Goal: Use online tool/utility: Use online tool/utility

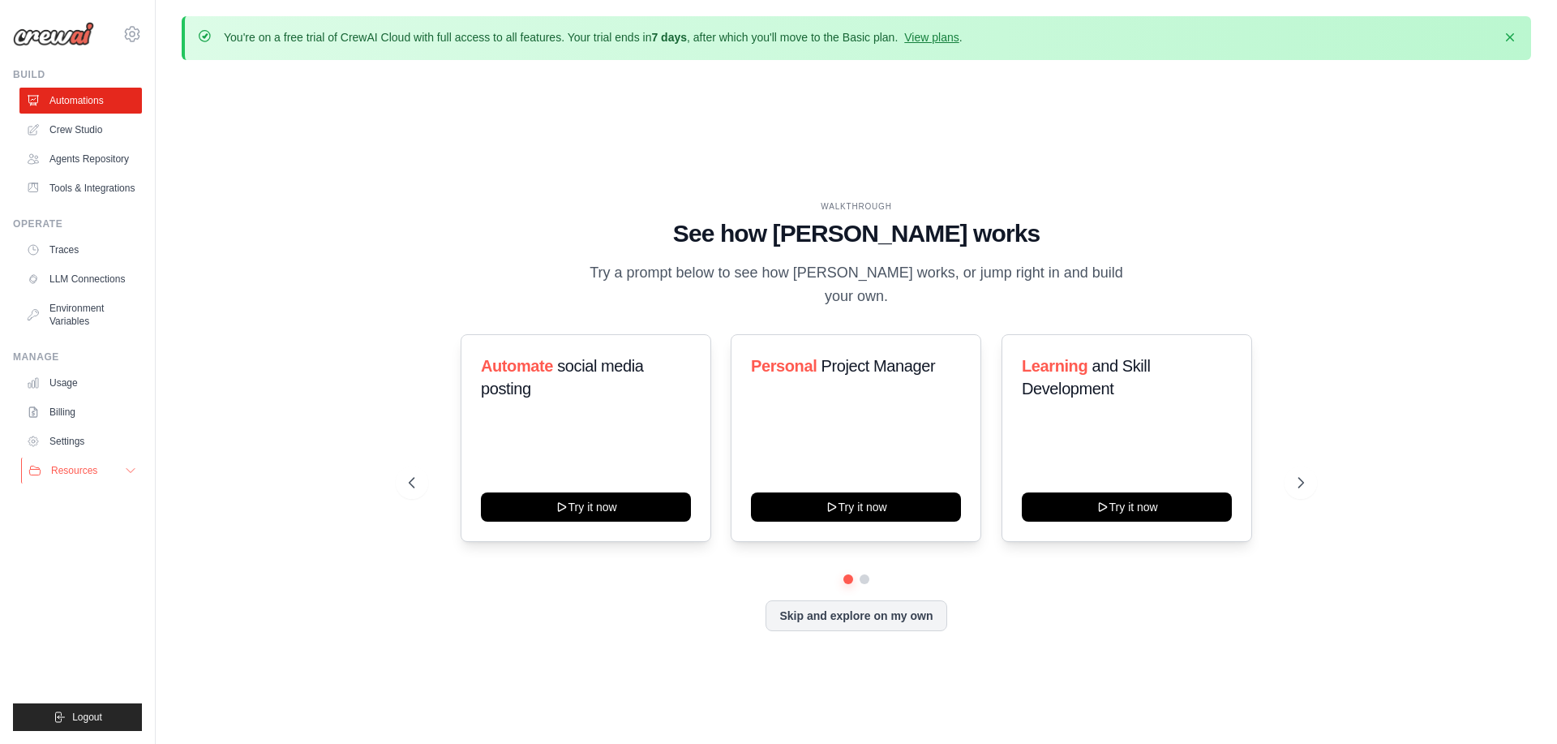
click at [115, 472] on button "Resources" at bounding box center [82, 470] width 122 height 26
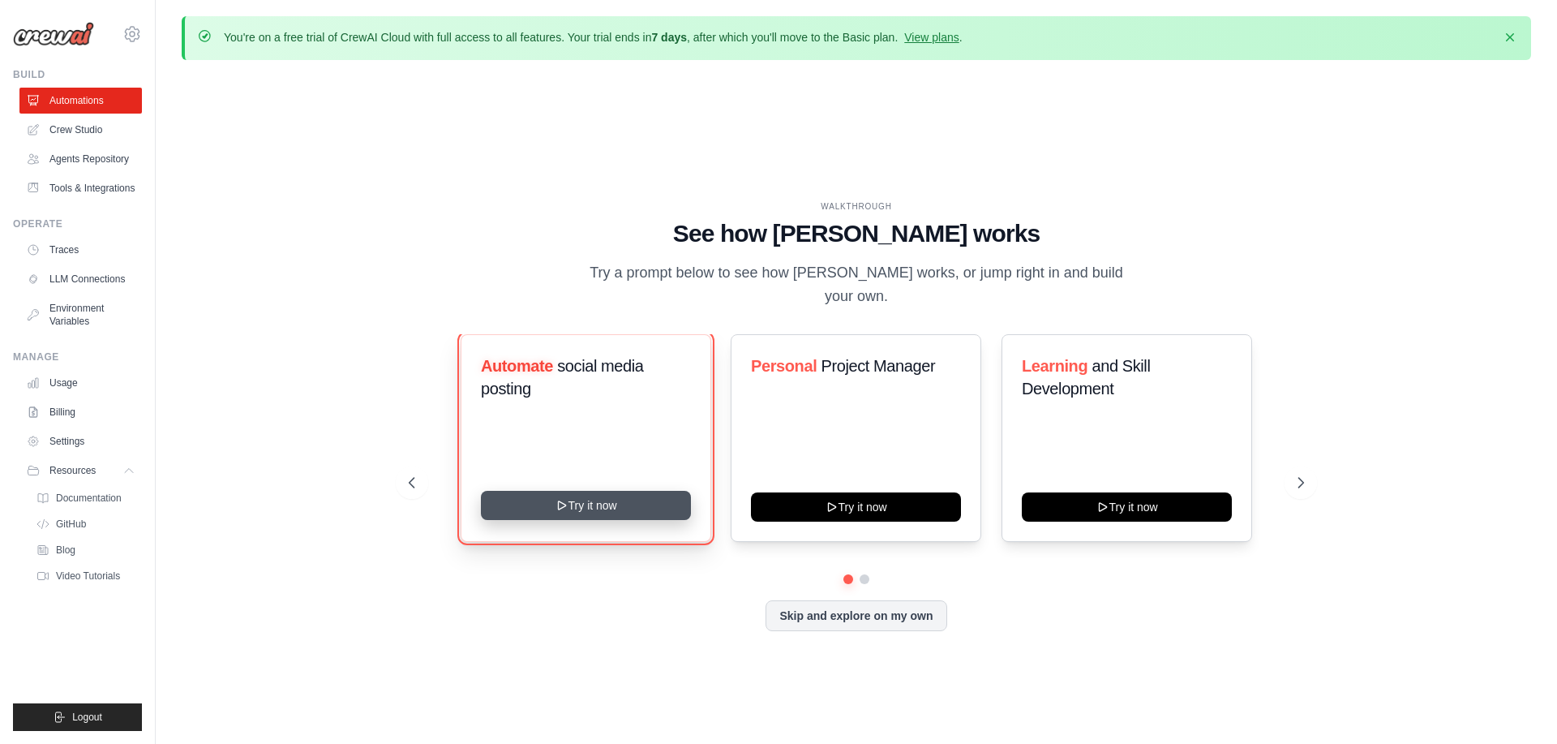
click at [599, 491] on button "Try it now" at bounding box center [586, 505] width 210 height 29
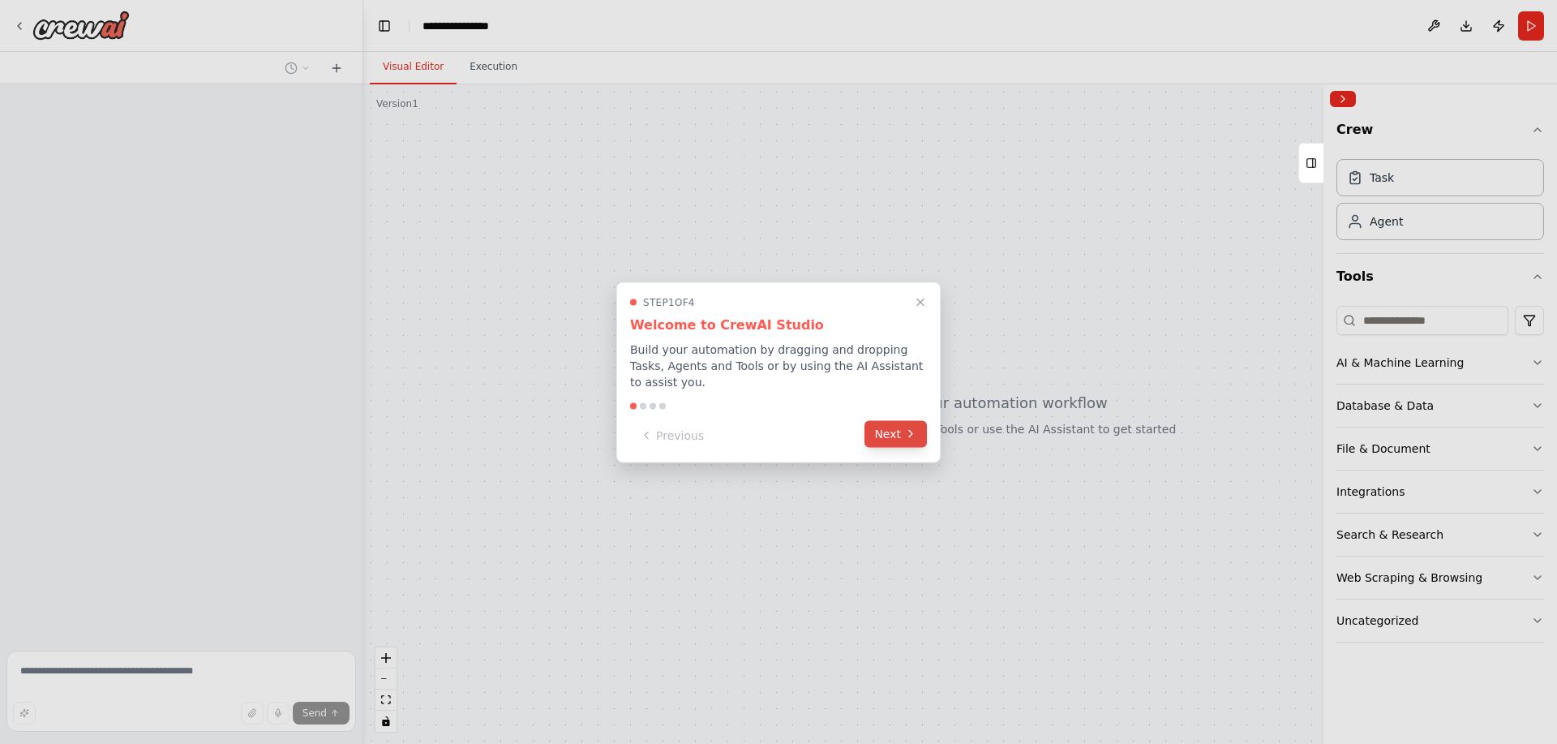
click at [917, 436] on button "Next" at bounding box center [896, 433] width 62 height 27
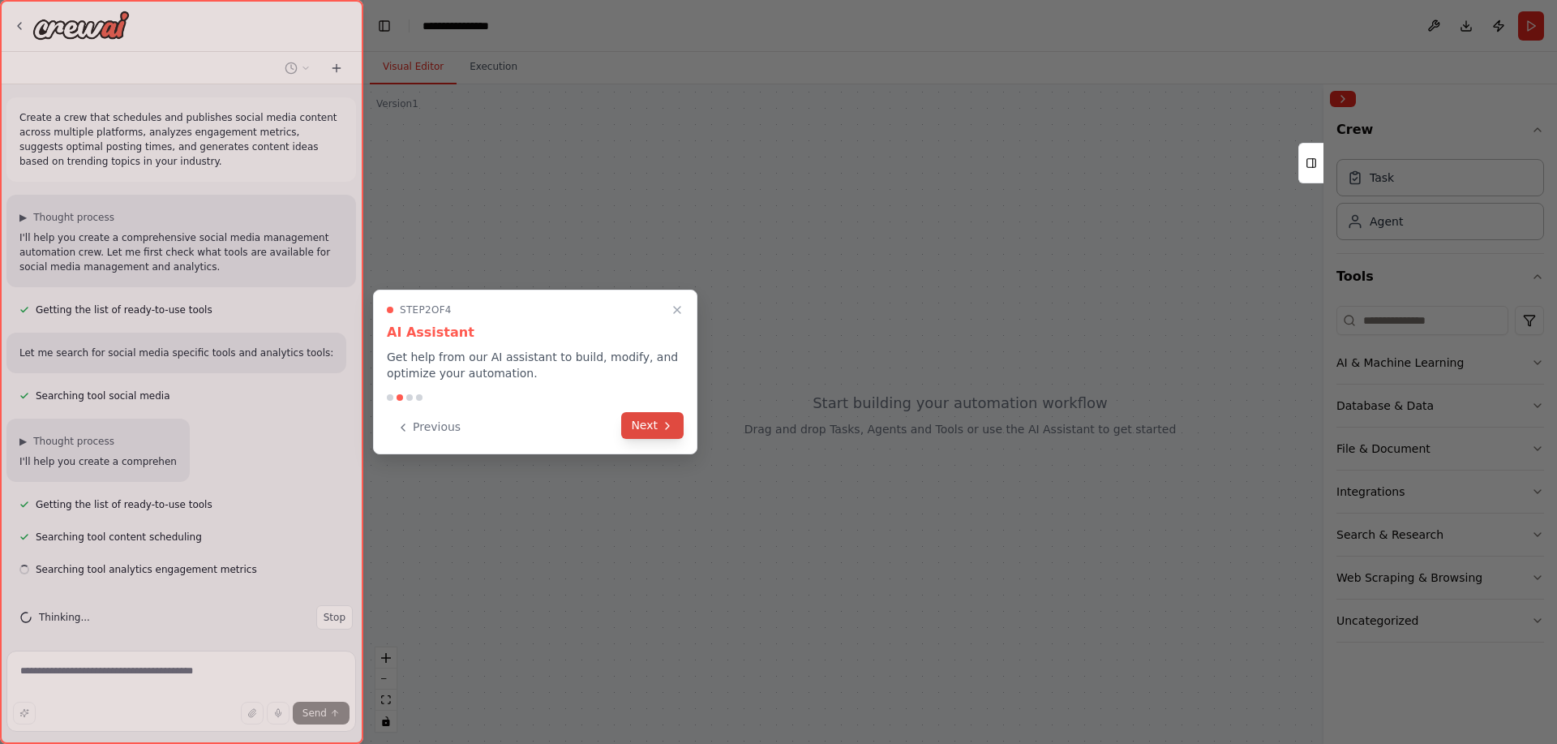
click at [666, 436] on button "Next" at bounding box center [652, 425] width 62 height 27
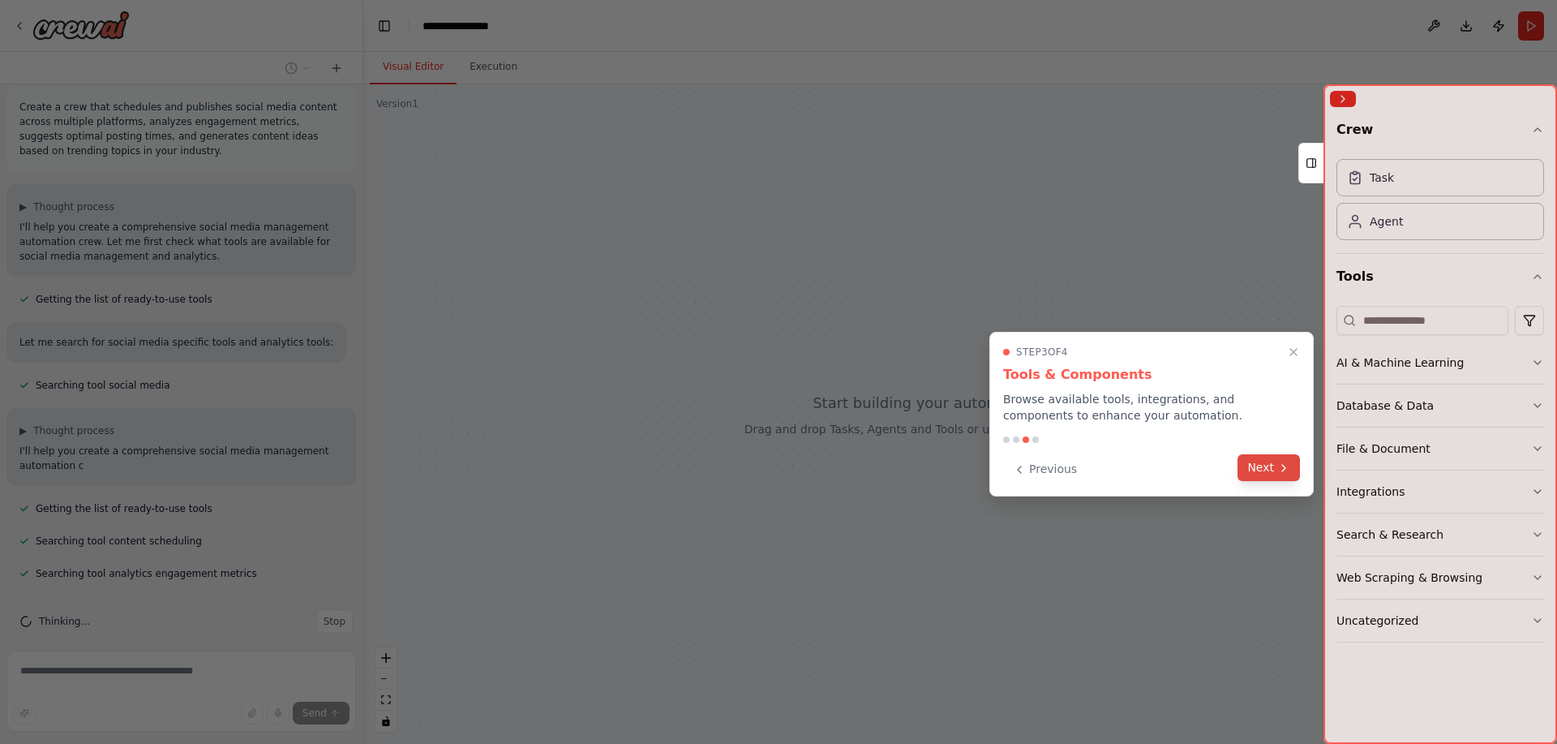
scroll to position [25, 0]
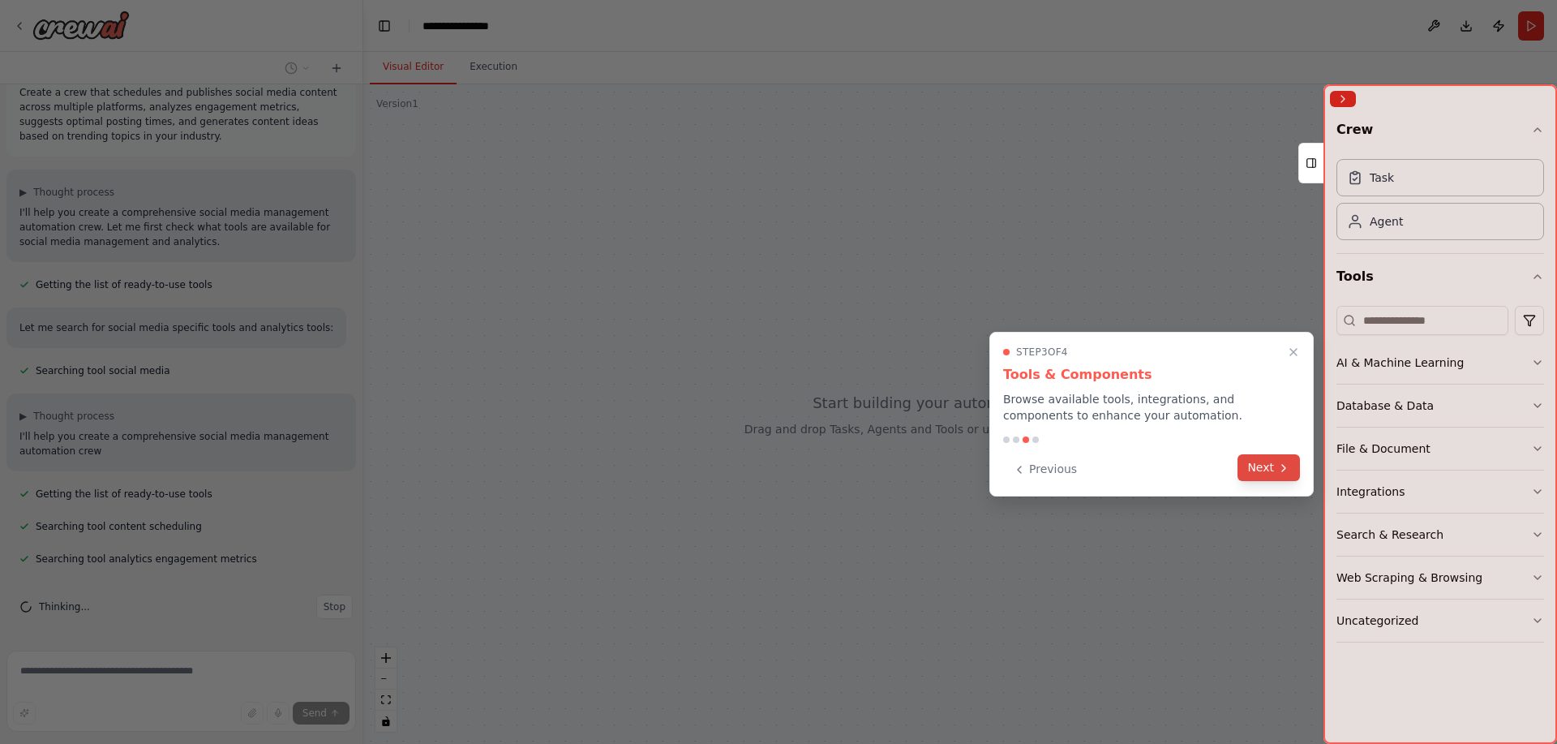
click at [1285, 473] on icon at bounding box center [1283, 467] width 13 height 13
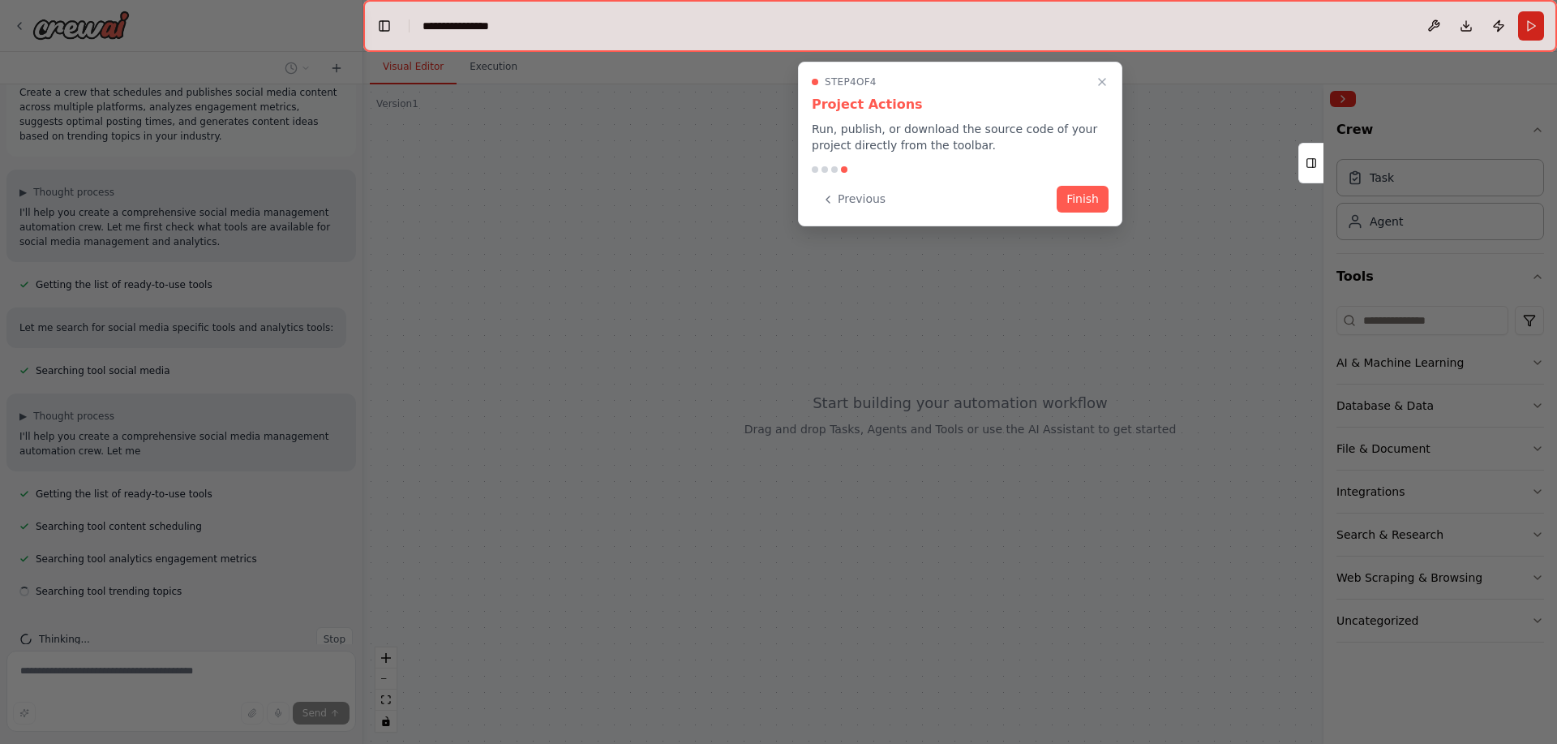
scroll to position [58, 0]
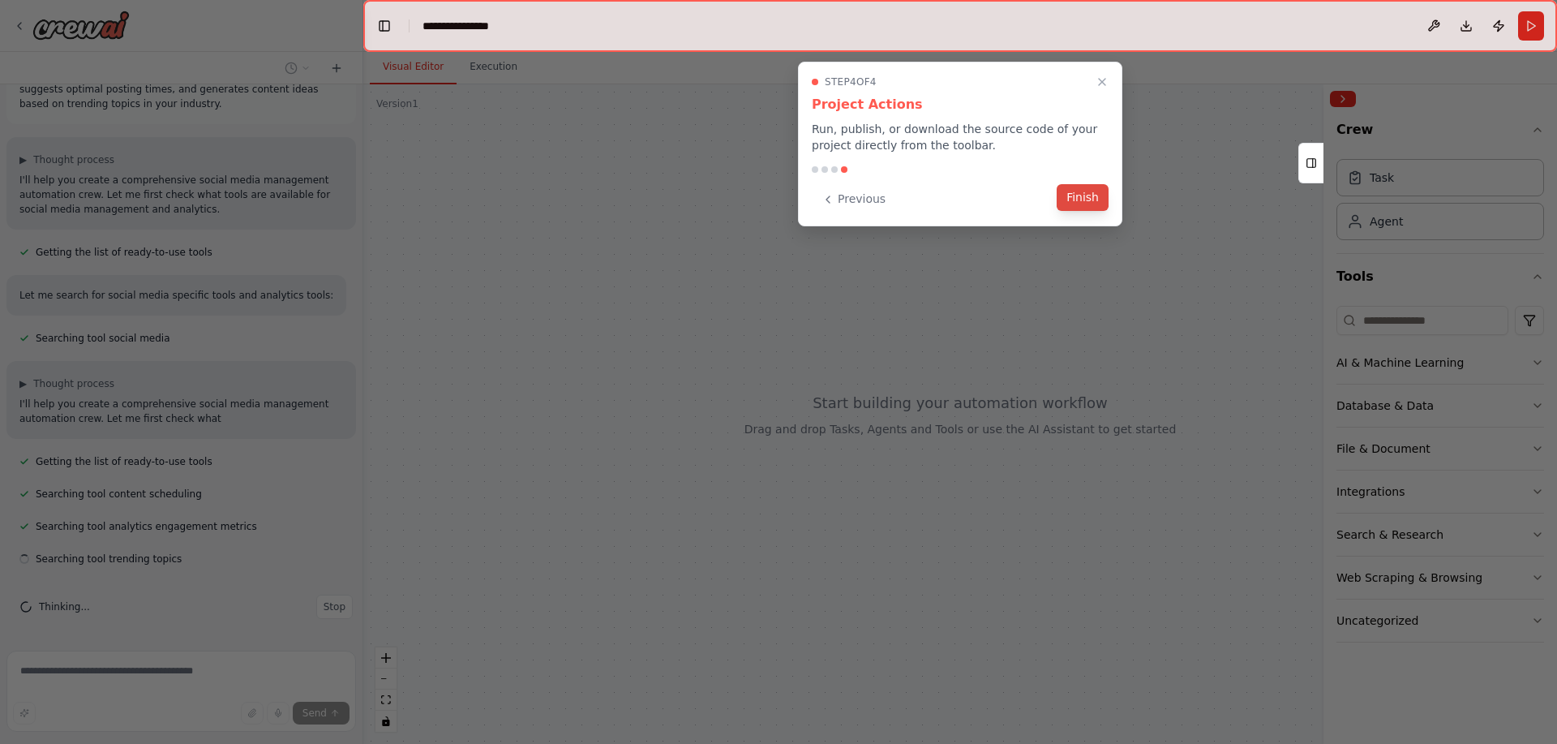
click at [1098, 194] on button "Finish" at bounding box center [1083, 197] width 52 height 27
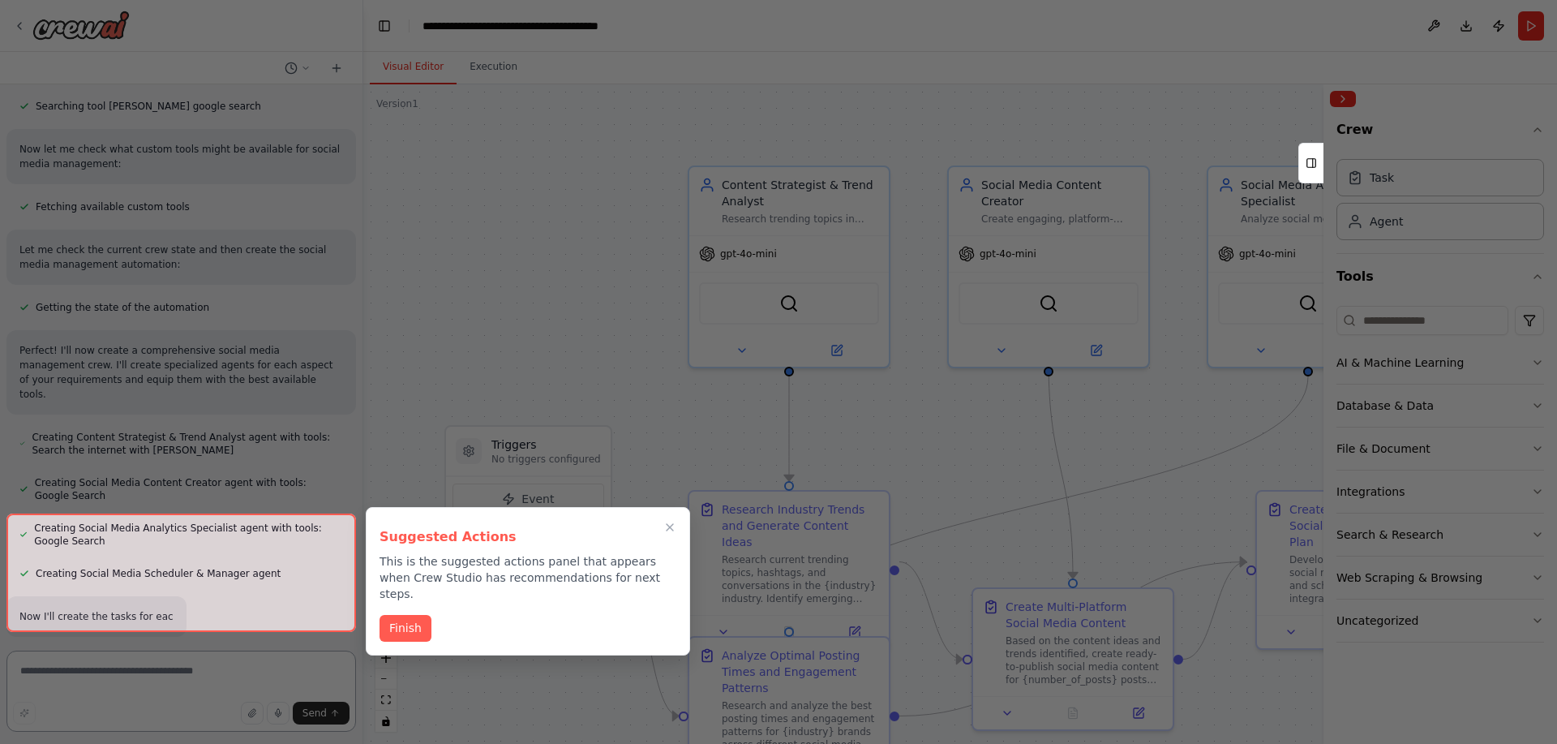
scroll to position [1073, 0]
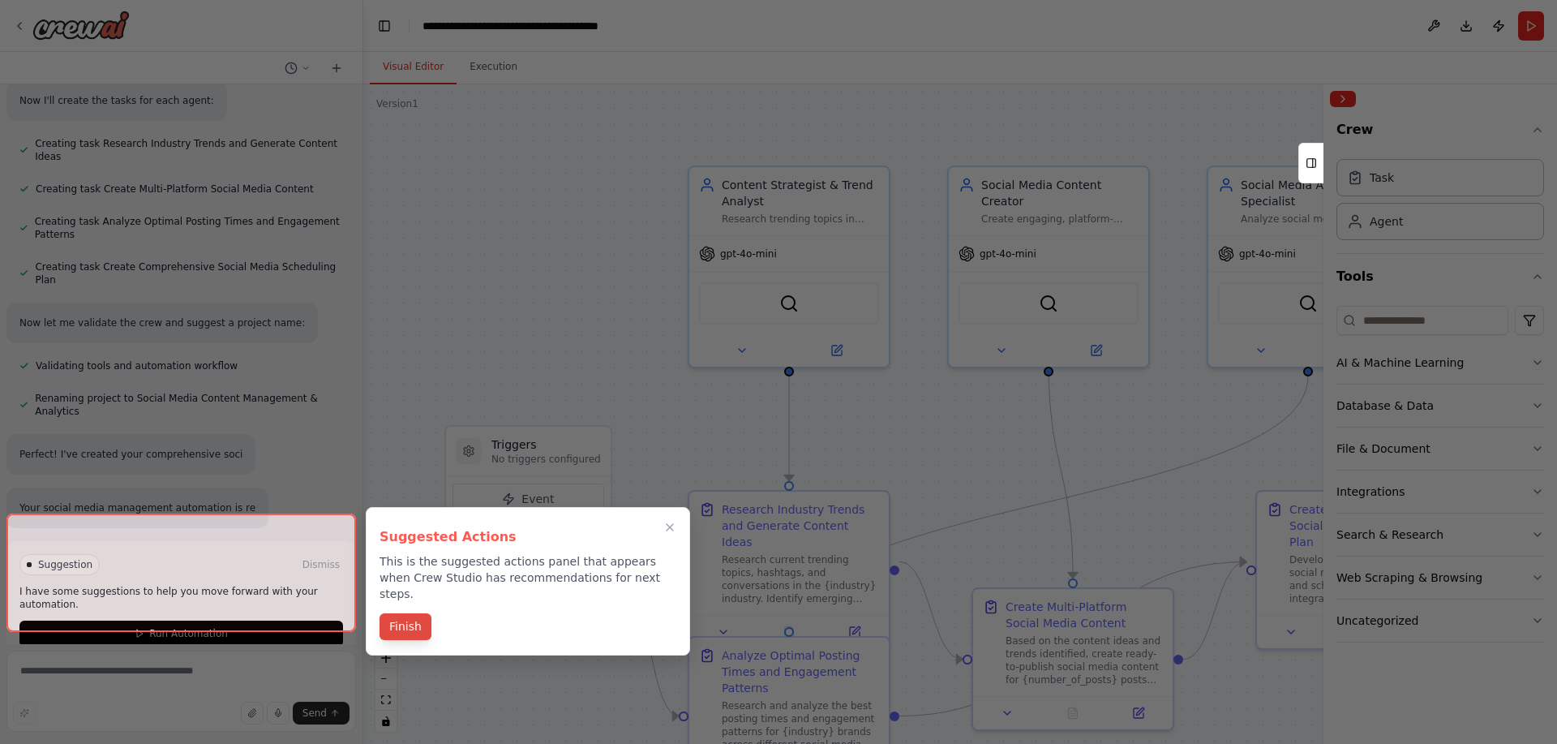
click at [406, 613] on button "Finish" at bounding box center [406, 626] width 52 height 27
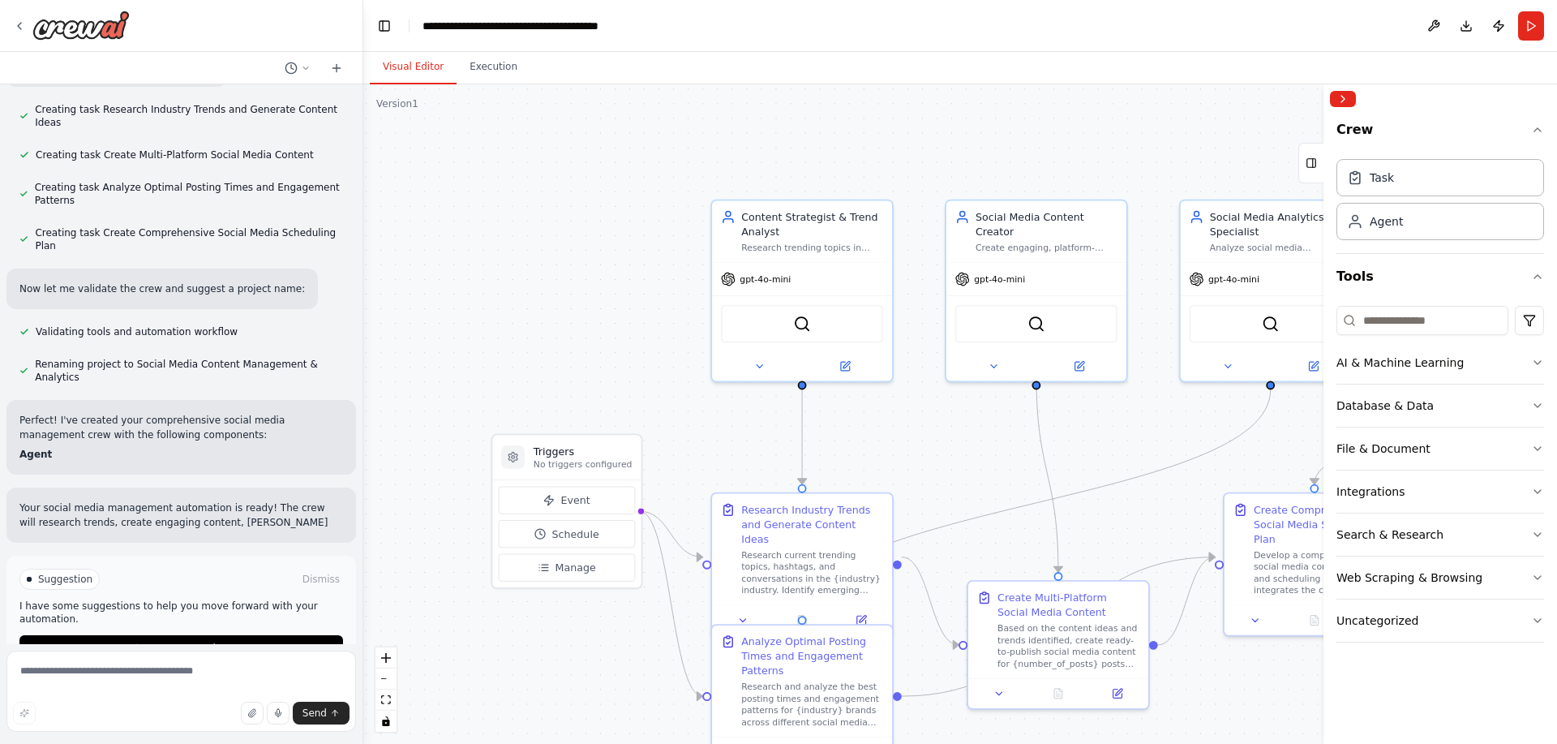
scroll to position [1122, 0]
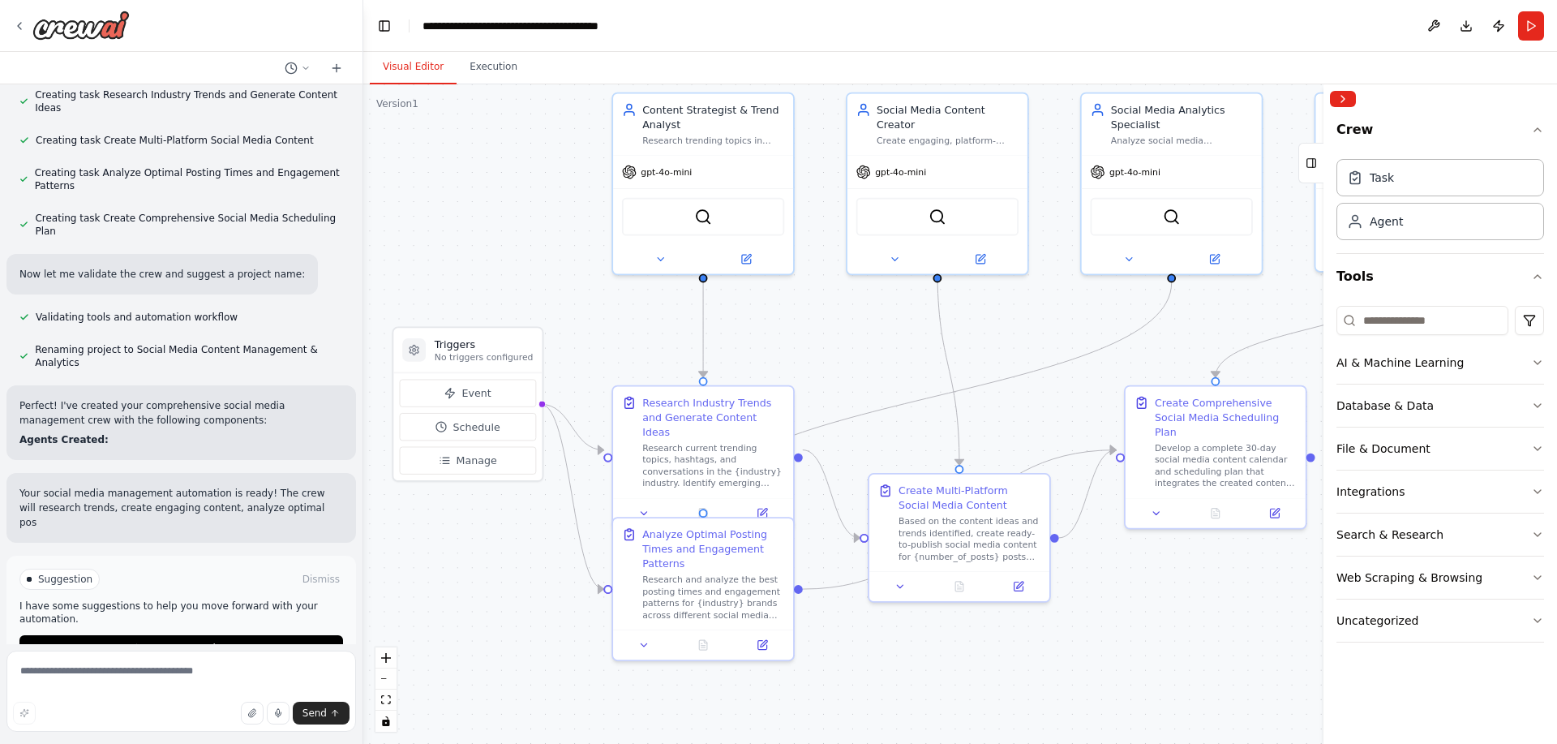
drag, startPoint x: 943, startPoint y: 515, endPoint x: 843, endPoint y: 406, distance: 148.1
click at [843, 406] on div ".deletable-edge-delete-btn { width: 20px; height: 20px; border: 0px solid #ffff…" at bounding box center [960, 413] width 1194 height 659
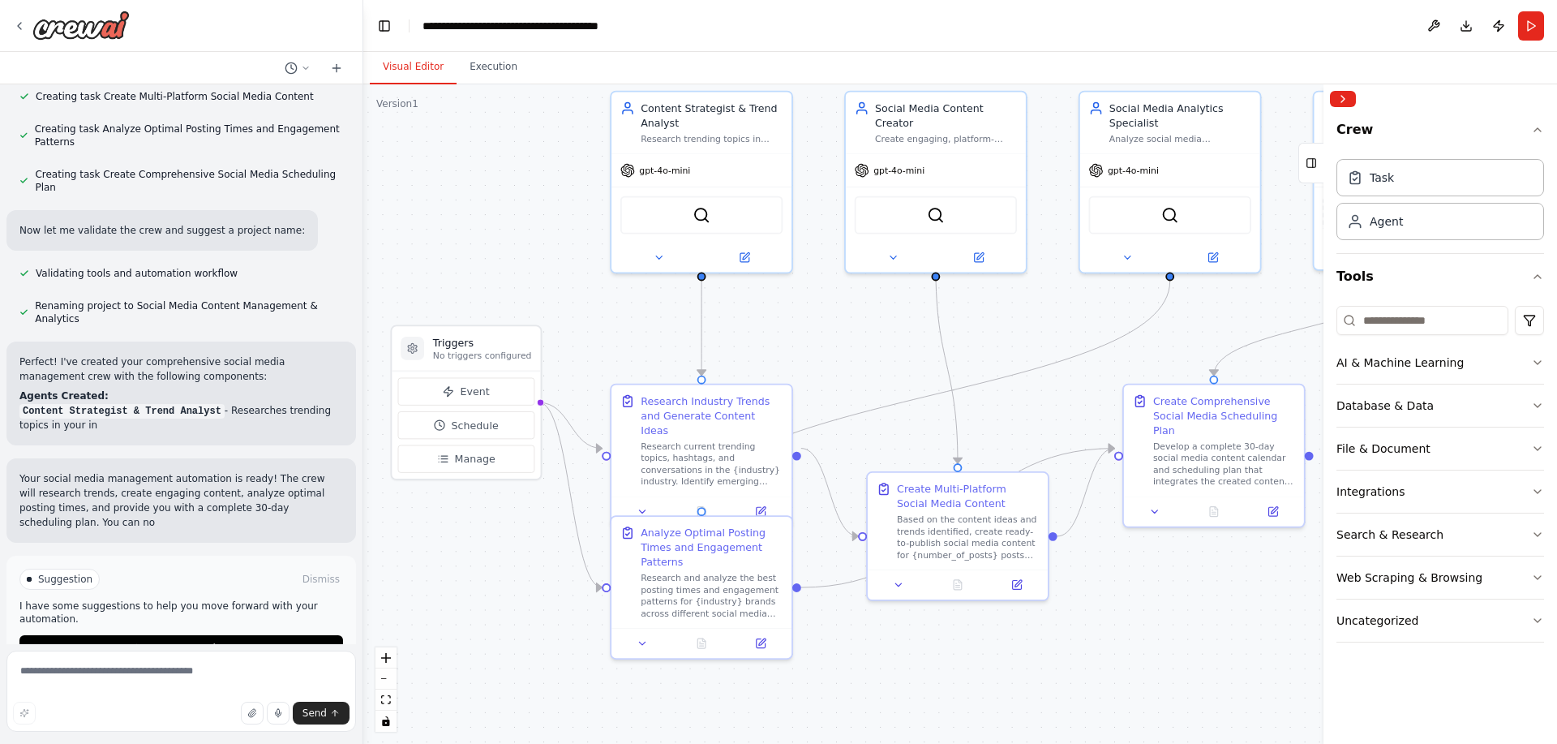
scroll to position [1180, 0]
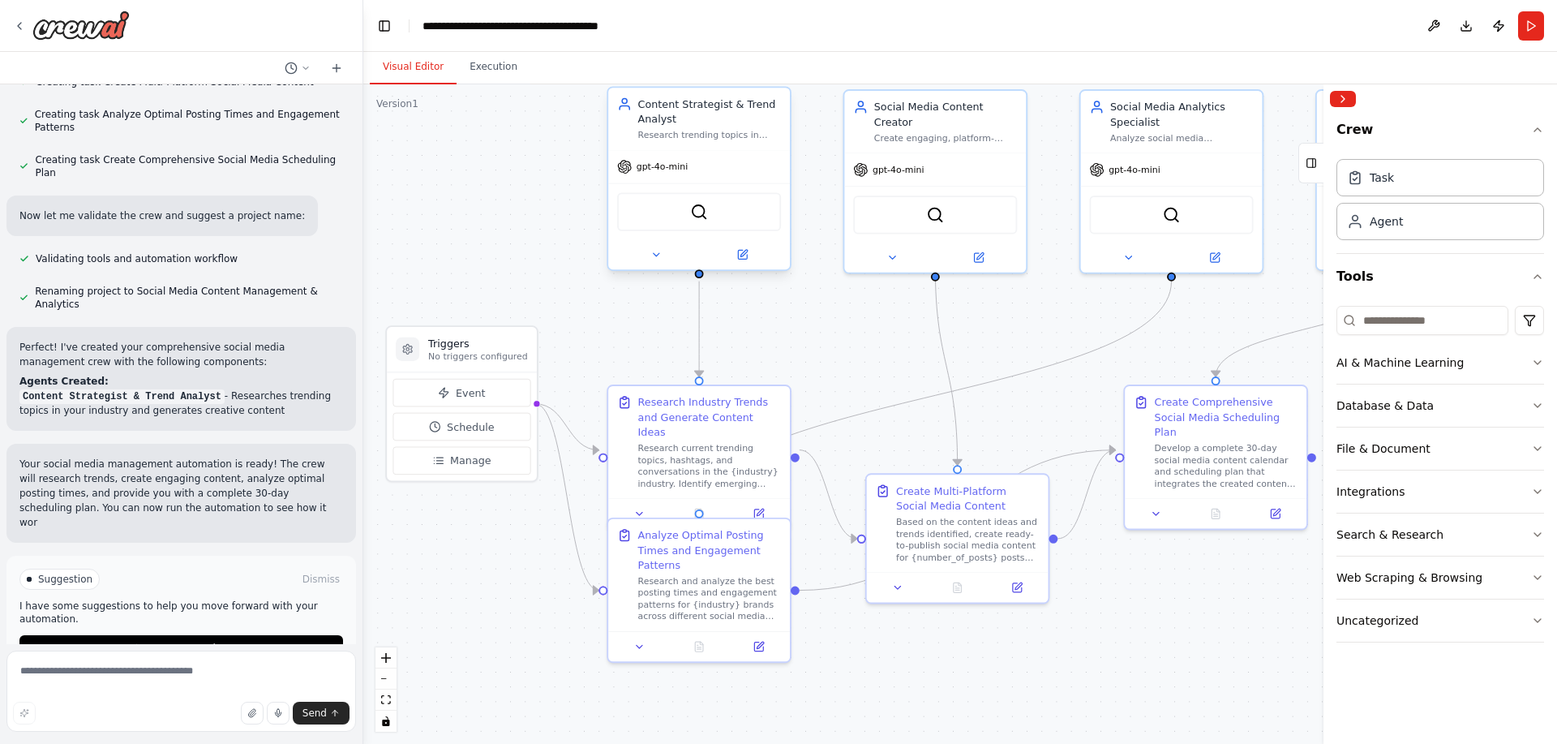
click at [712, 162] on div "gpt-4o-mini" at bounding box center [699, 167] width 182 height 32
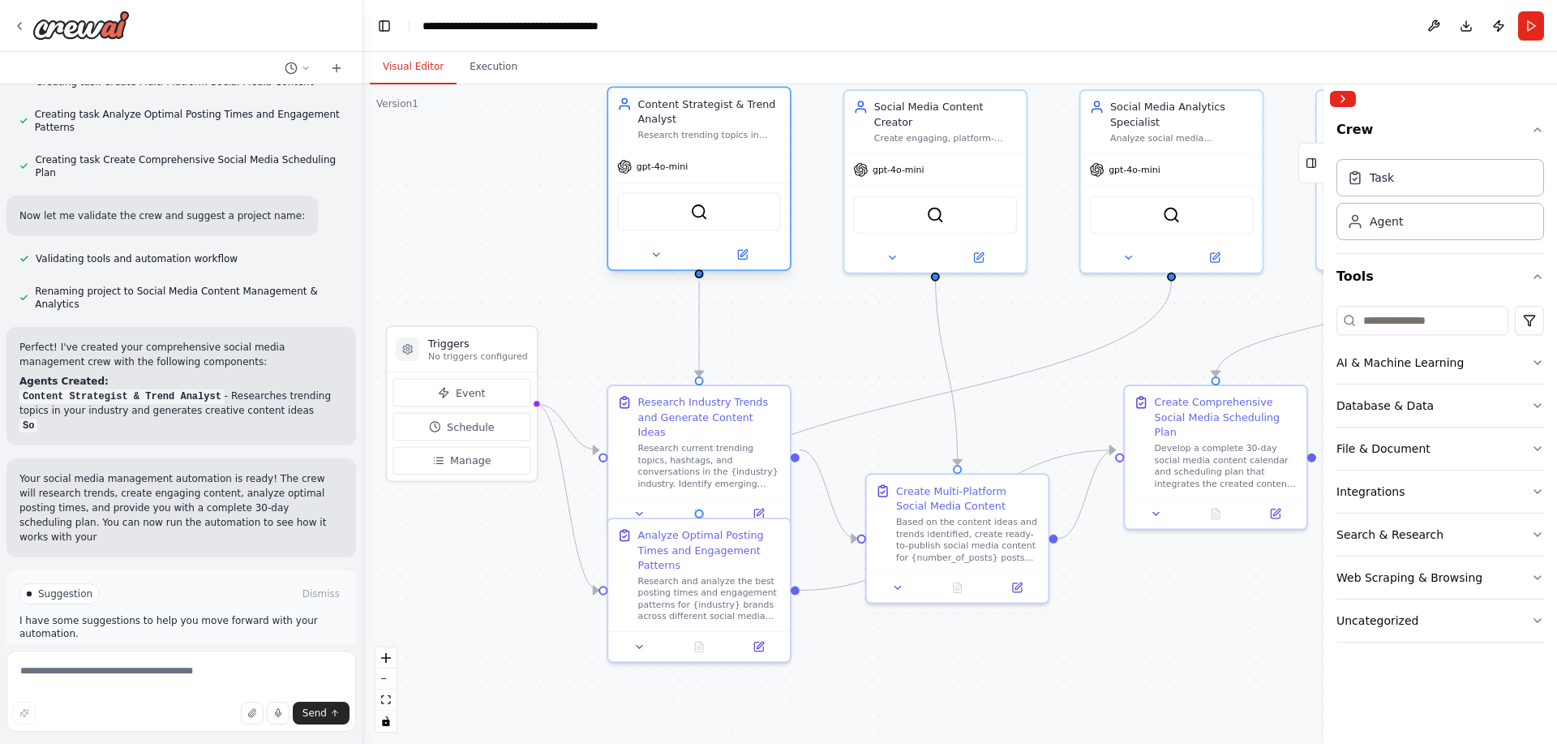
scroll to position [1195, 0]
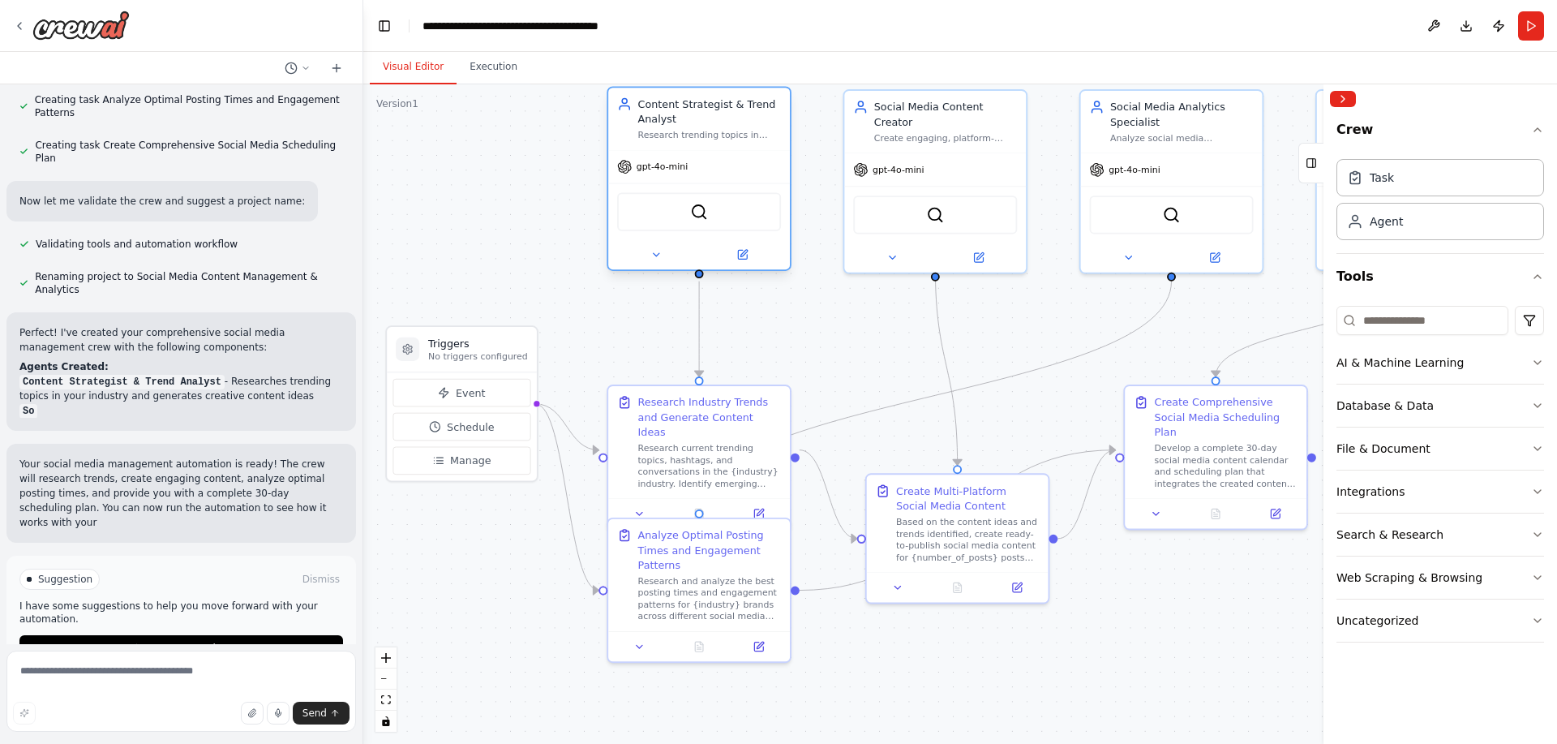
click at [670, 161] on span "gpt-4o-mini" at bounding box center [662, 167] width 51 height 12
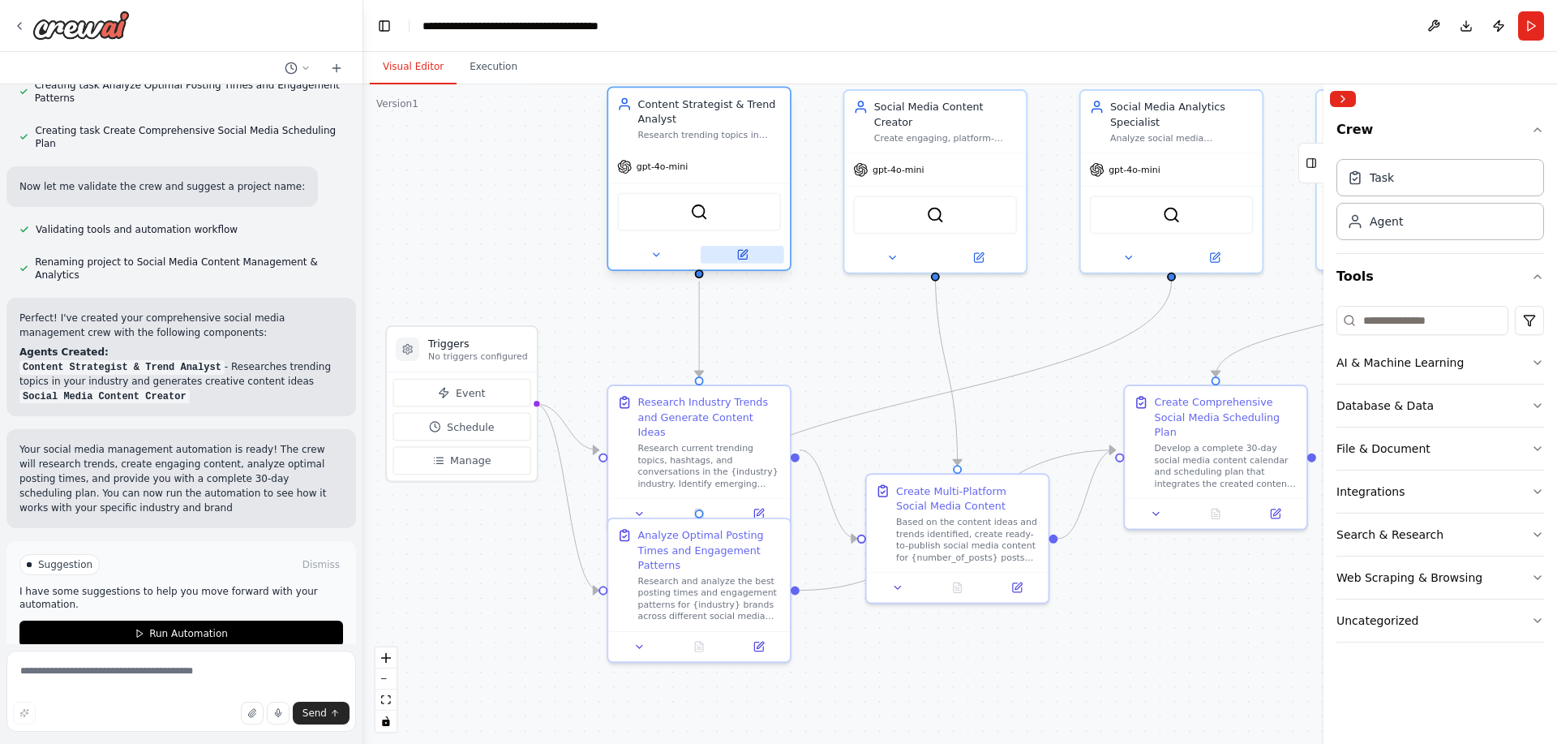
click at [742, 258] on icon at bounding box center [742, 254] width 9 height 9
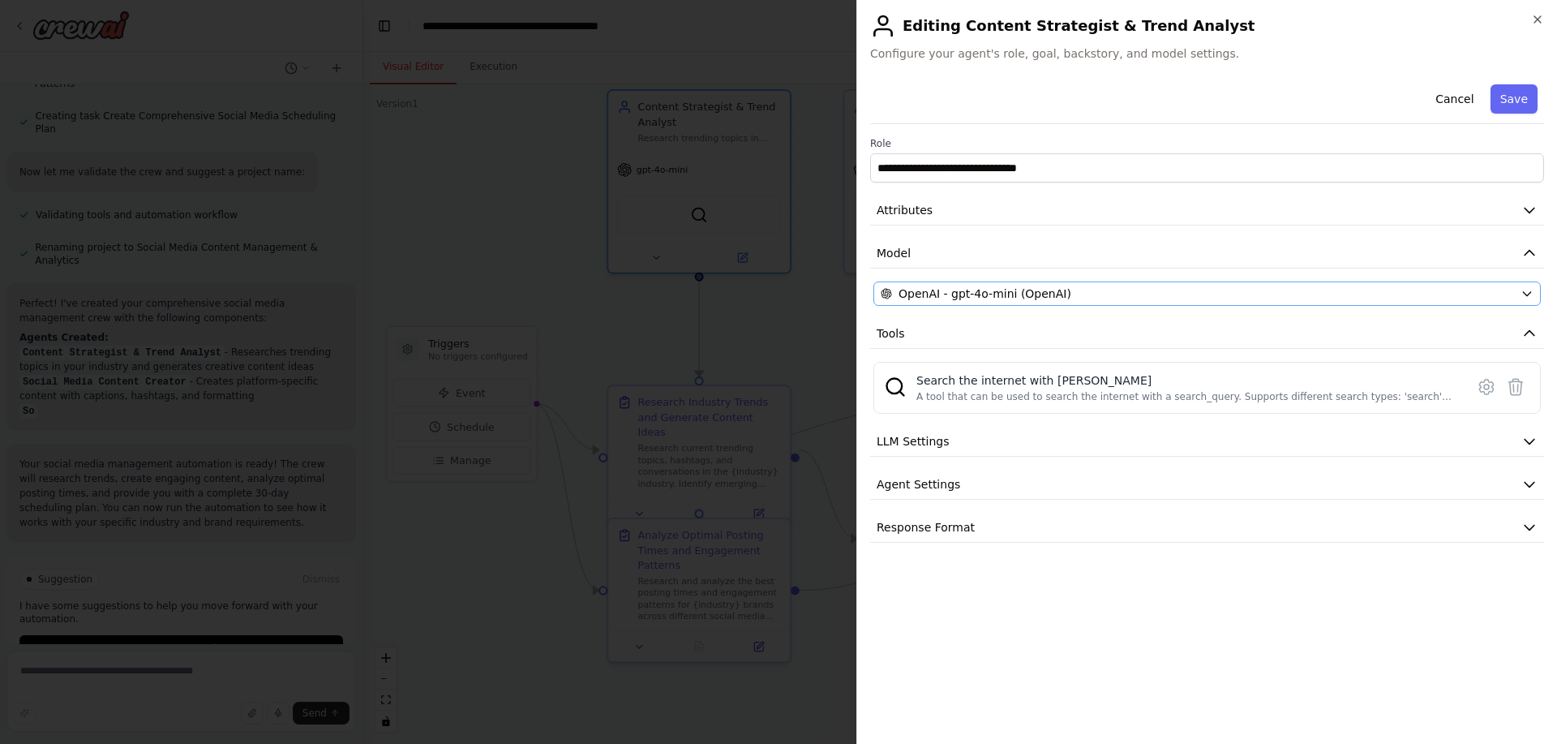
scroll to position [1238, 0]
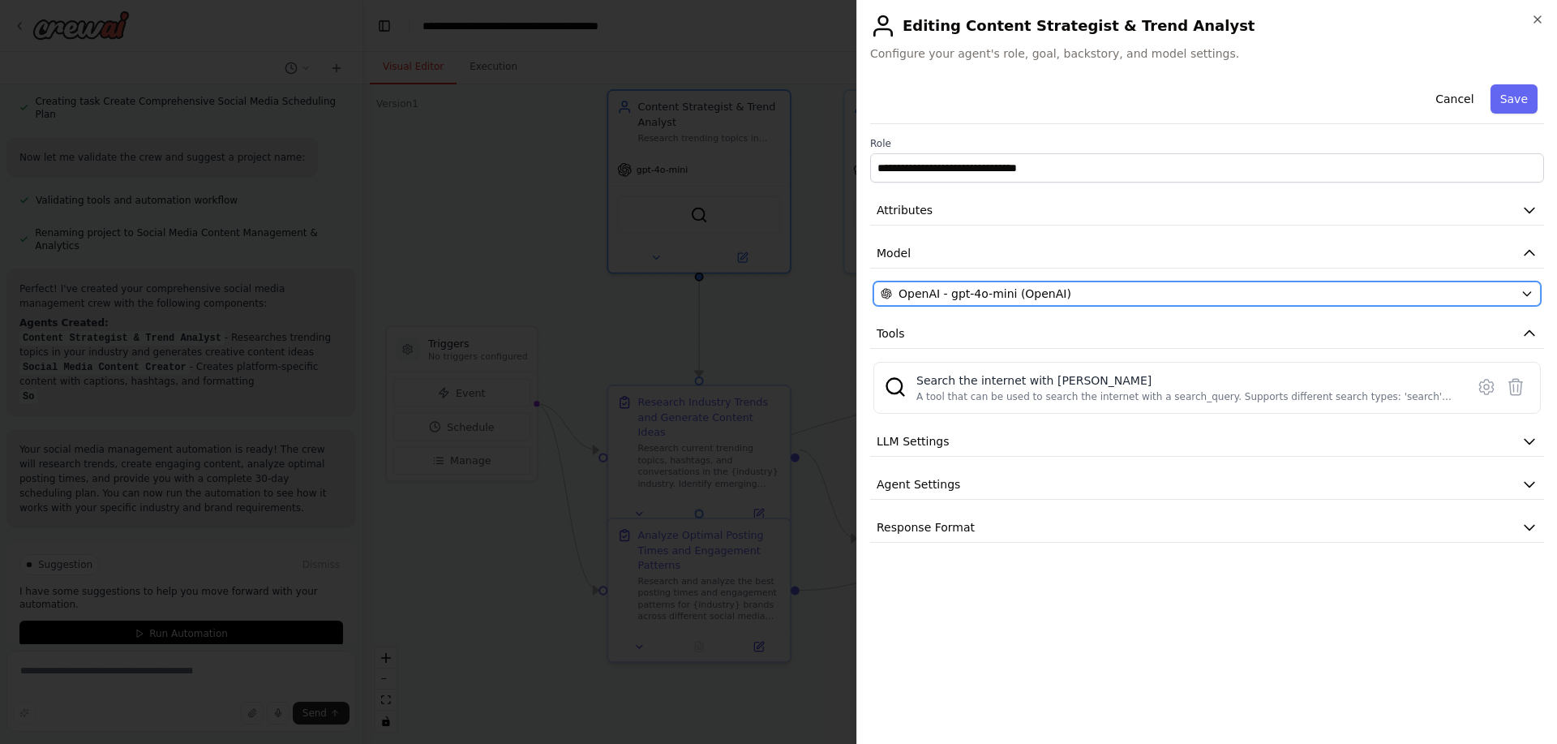
click at [1045, 281] on button "OpenAI - gpt-4o-mini (OpenAI)" at bounding box center [1206, 293] width 667 height 24
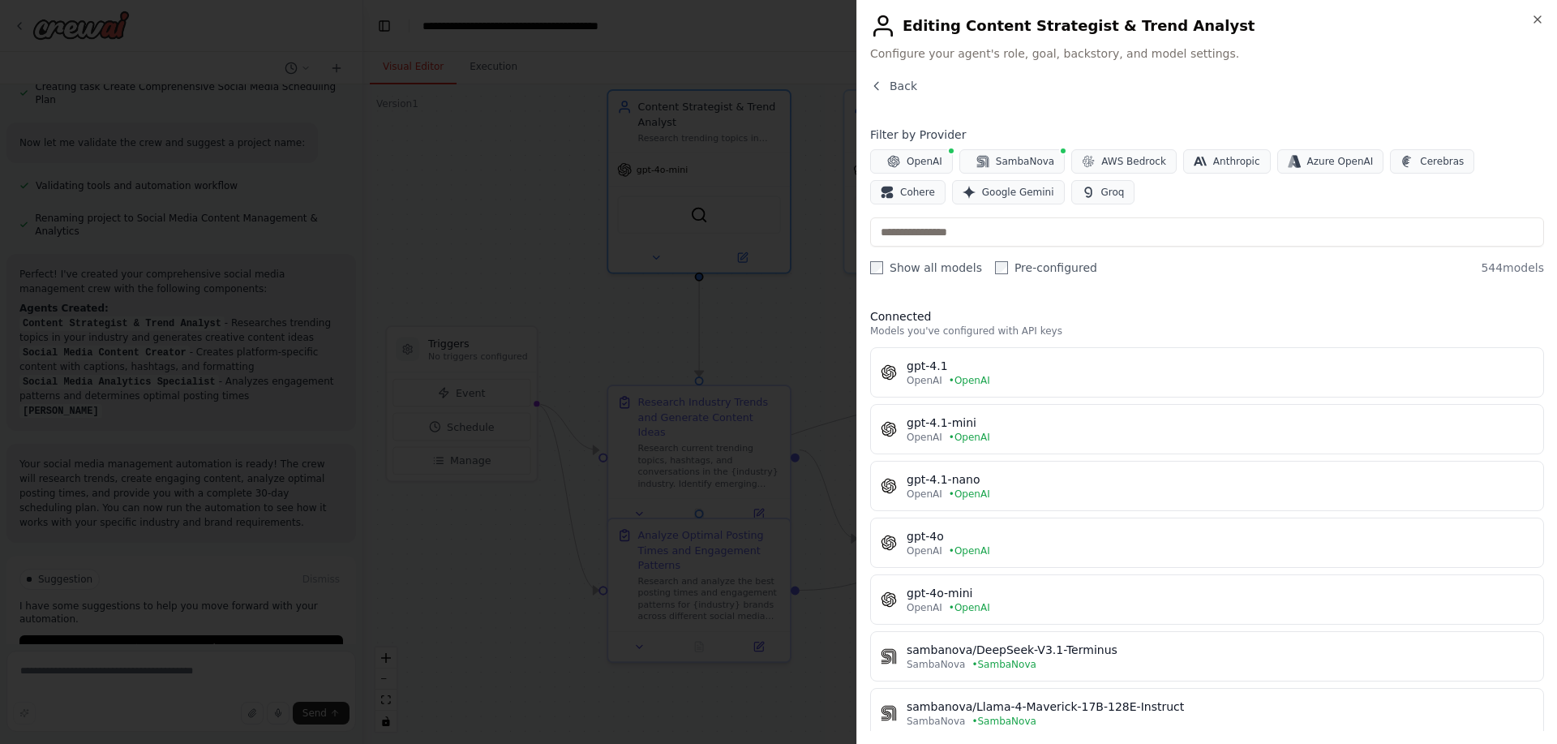
scroll to position [1268, 0]
click at [690, 341] on div ".deletable-edge-delete-btn { width: 20px; height: 20px; border: 0px solid #ffff…" at bounding box center [960, 413] width 1194 height 659
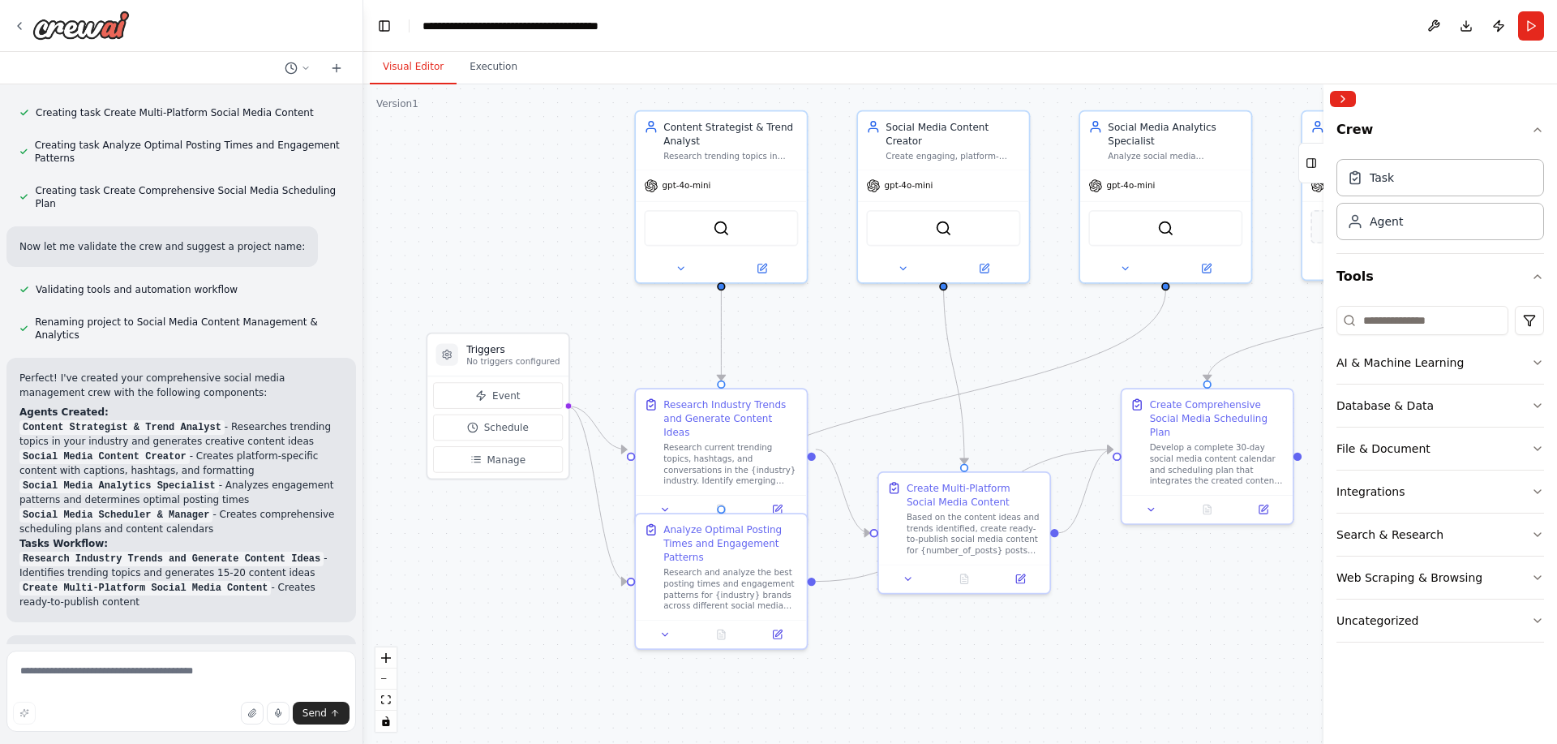
scroll to position [1065, 0]
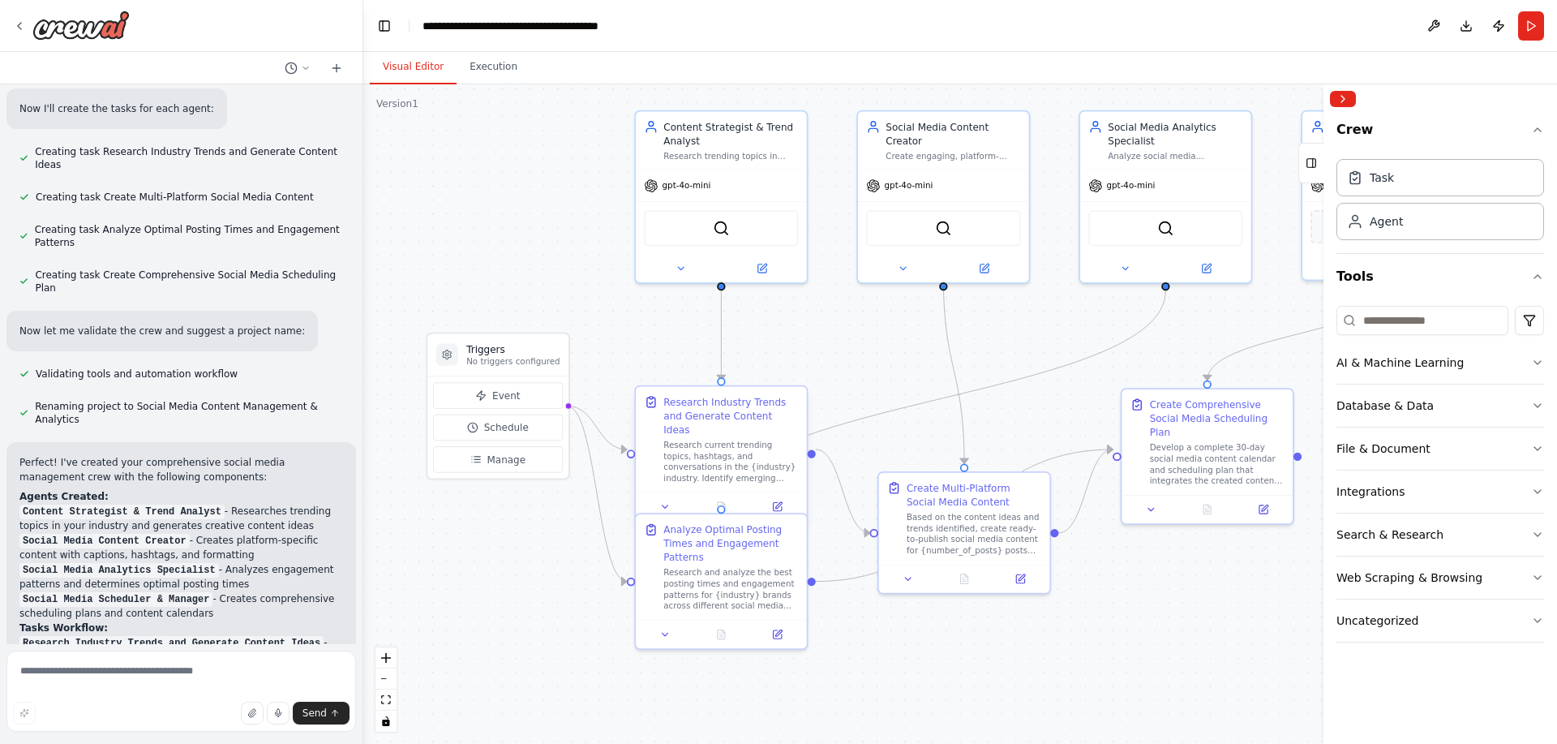
click at [710, 444] on div "Research current trending topics, hashtags, and conversations in the {industry}…" at bounding box center [730, 462] width 135 height 45
click at [780, 502] on div at bounding box center [721, 506] width 171 height 28
click at [664, 501] on icon at bounding box center [664, 506] width 11 height 11
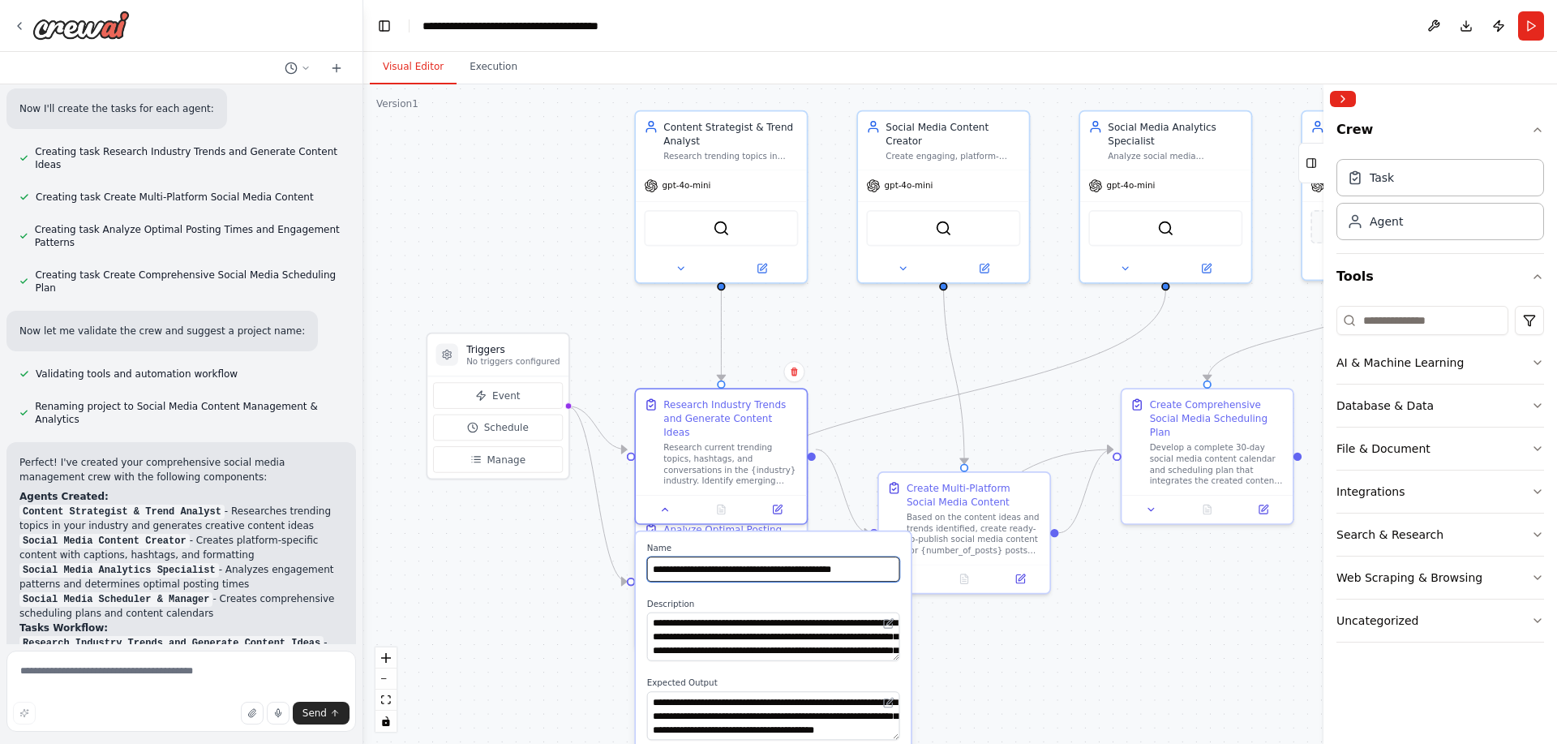
click at [747, 556] on input "**********" at bounding box center [773, 568] width 253 height 25
click at [812, 624] on textarea "**********" at bounding box center [773, 636] width 253 height 49
click at [943, 148] on div "Create engaging, platform-specific social media content including posts, captio…" at bounding box center [953, 153] width 135 height 11
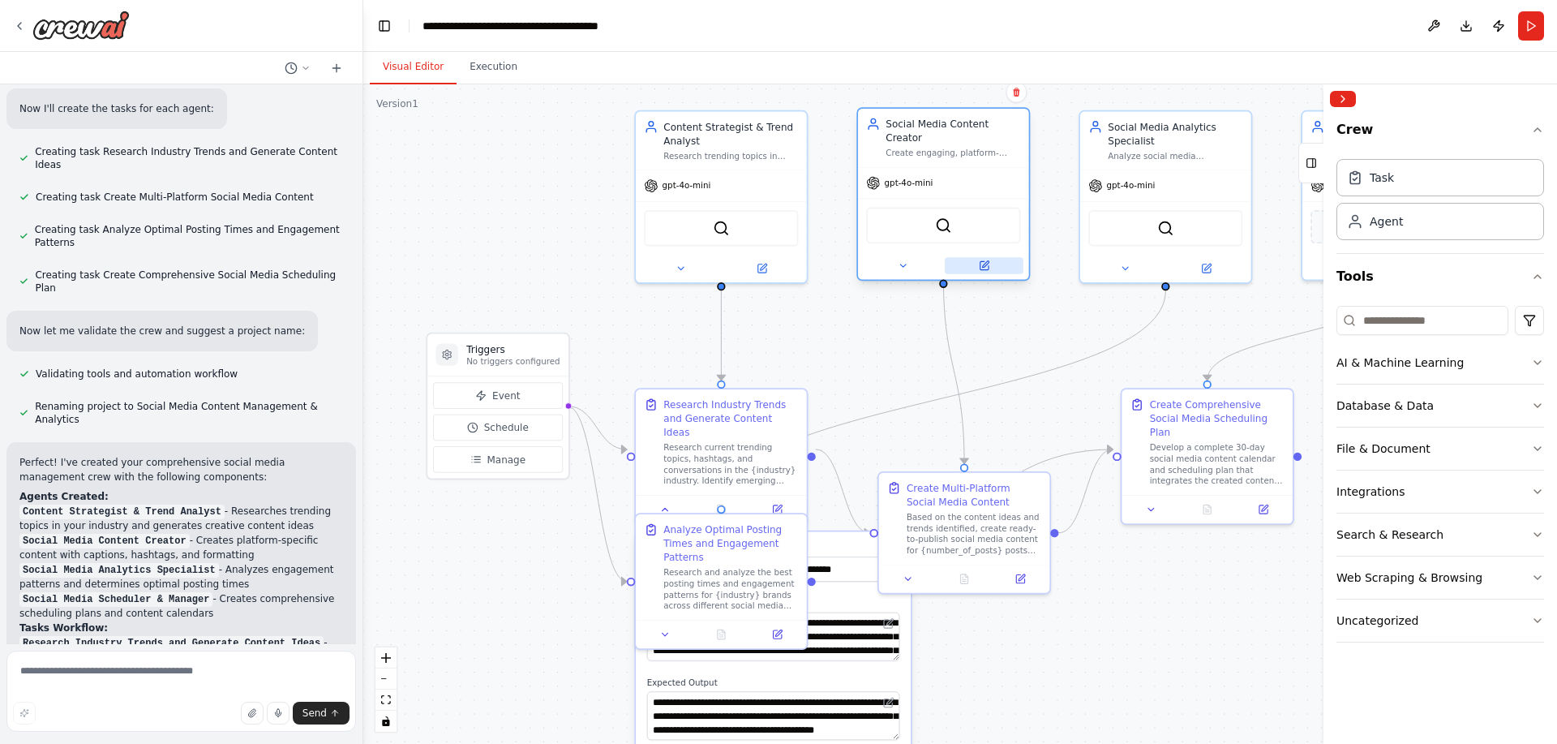
click at [994, 257] on button at bounding box center [984, 265] width 79 height 17
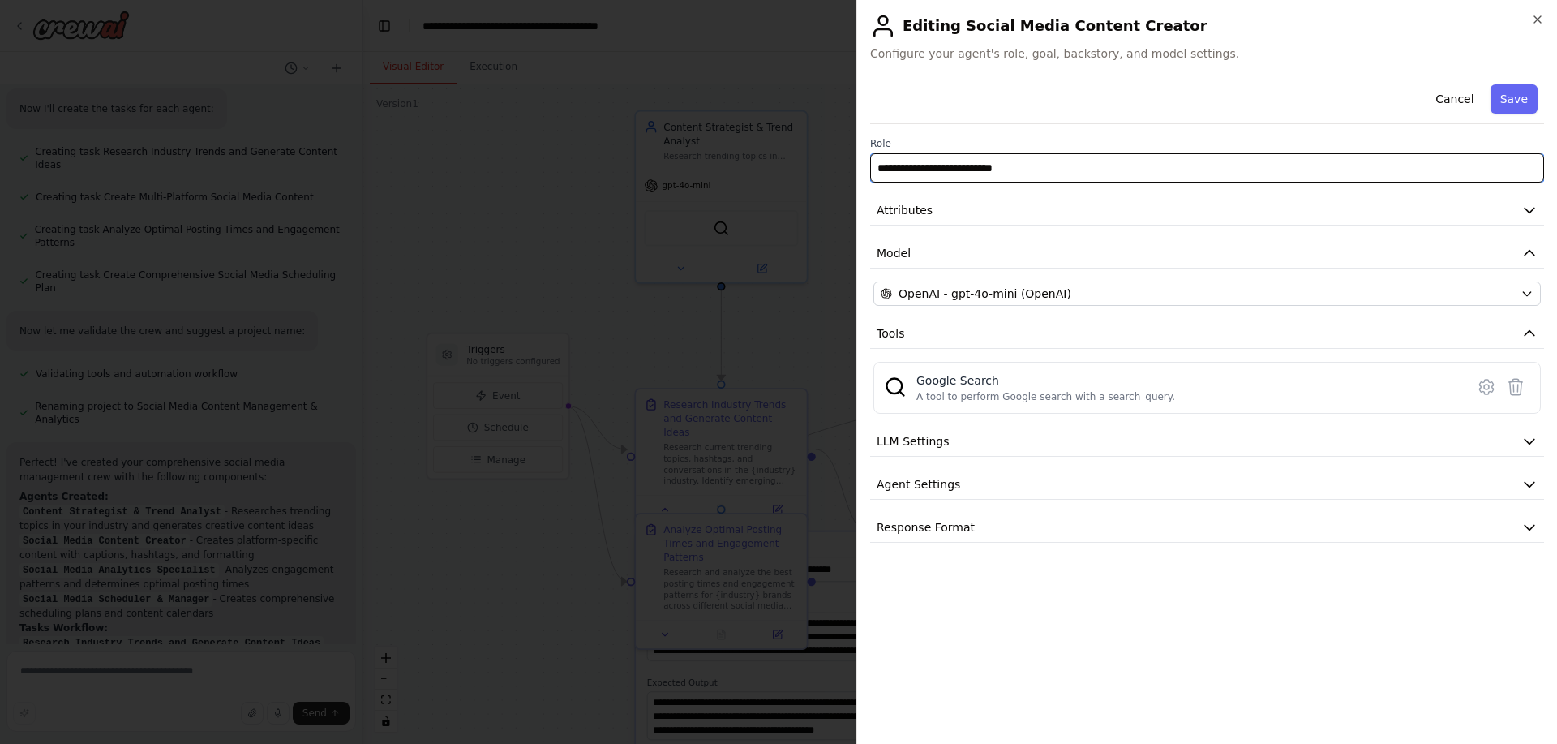
click at [1044, 170] on input "**********" at bounding box center [1207, 167] width 674 height 29
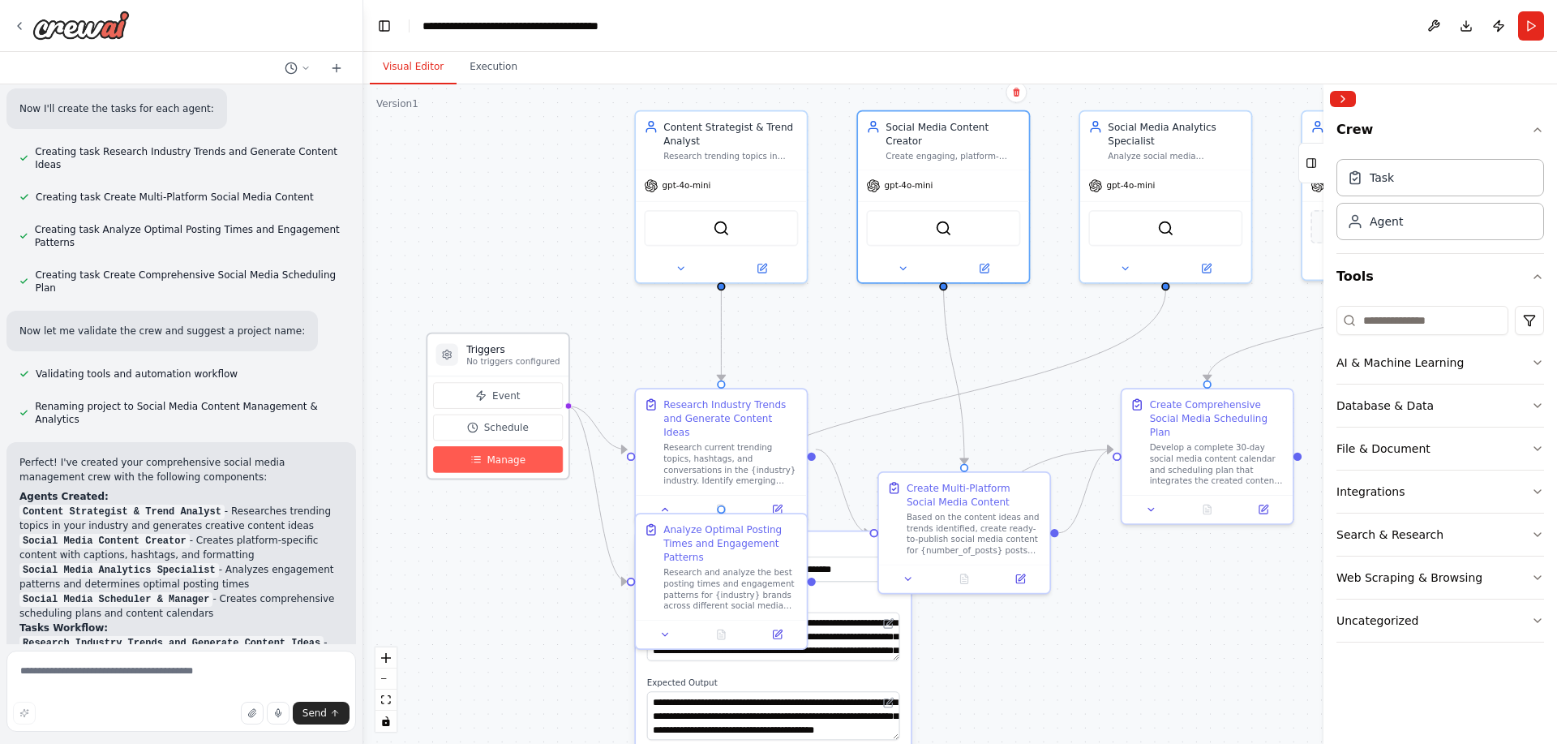
click at [524, 452] on button "Manage" at bounding box center [498, 459] width 130 height 27
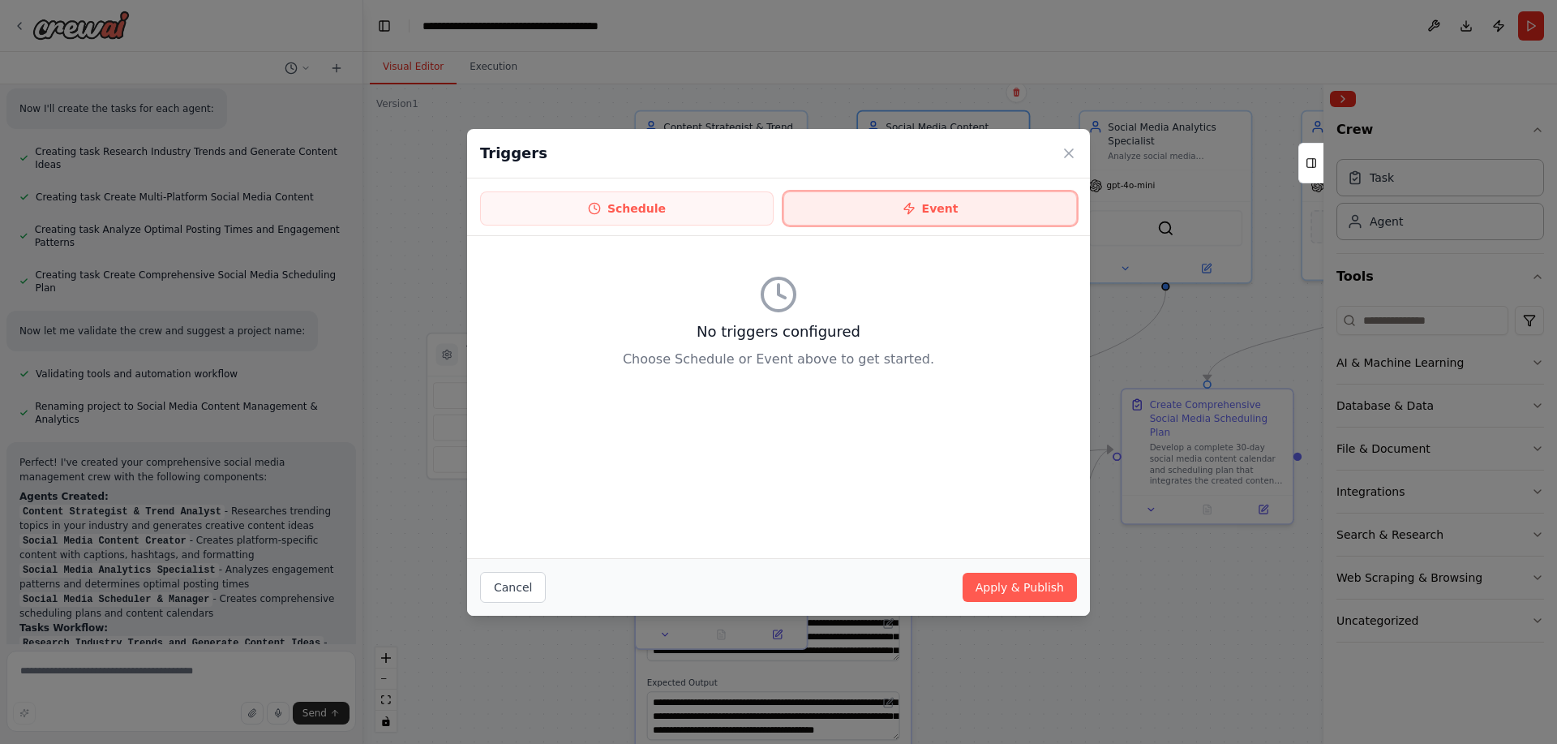
click at [970, 212] on button "Event" at bounding box center [930, 208] width 294 height 34
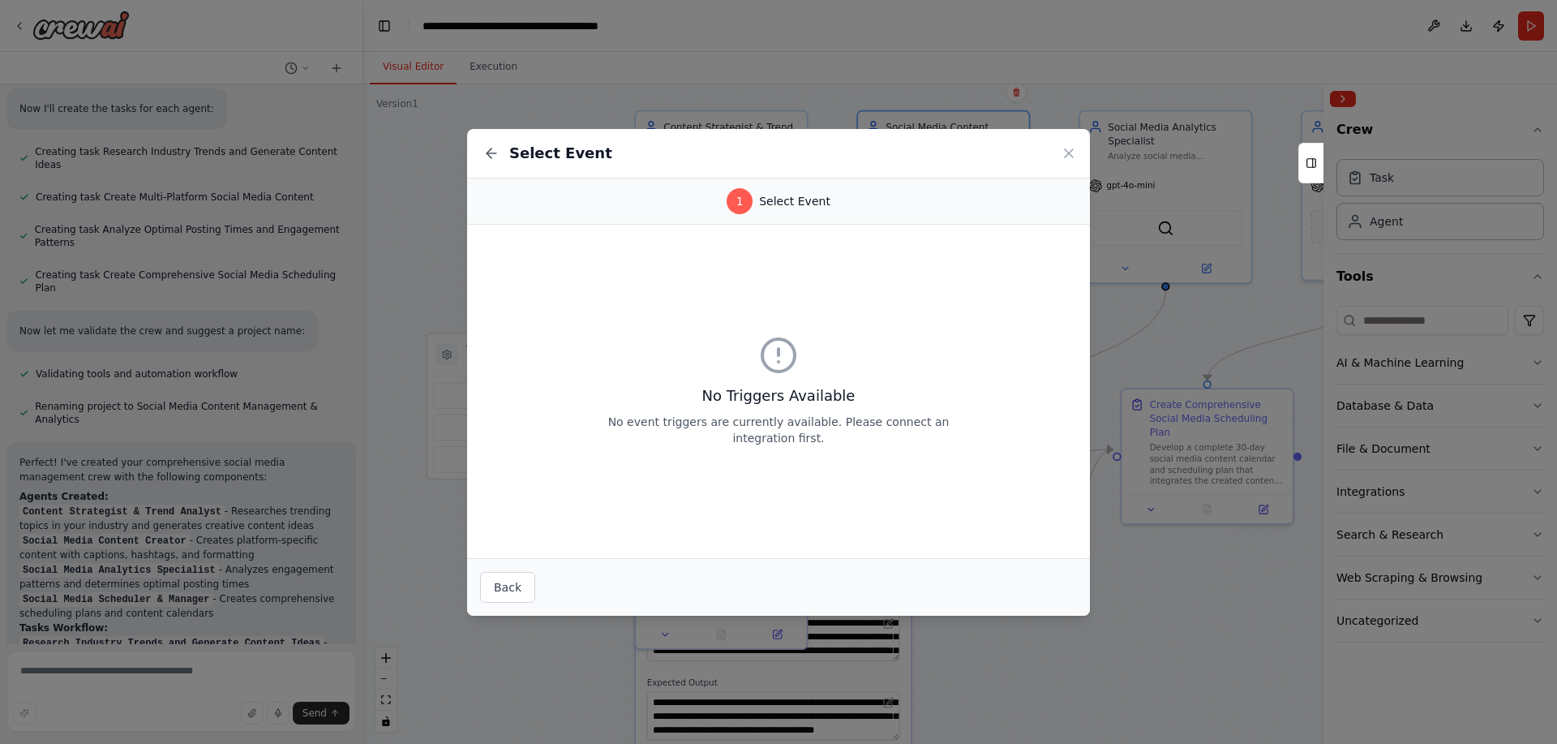
click at [1052, 150] on div "Select Event" at bounding box center [778, 153] width 623 height 49
click at [1076, 150] on icon at bounding box center [1069, 153] width 16 height 16
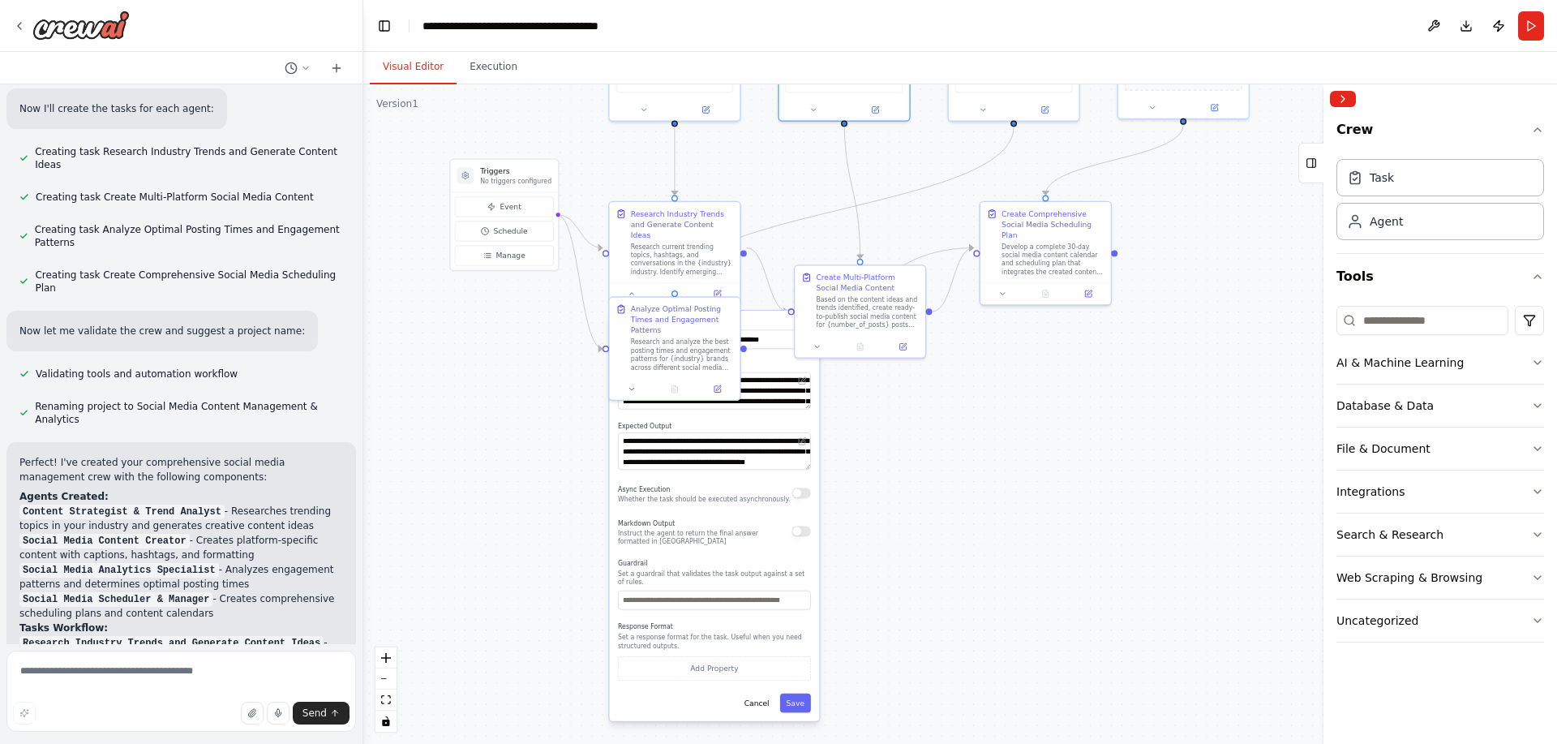
drag, startPoint x: 1189, startPoint y: 308, endPoint x: 1043, endPoint y: 186, distance: 190.6
click at [1056, 170] on div ".deletable-edge-delete-btn { width: 20px; height: 20px; border: 0px solid #ffff…" at bounding box center [960, 413] width 1194 height 659
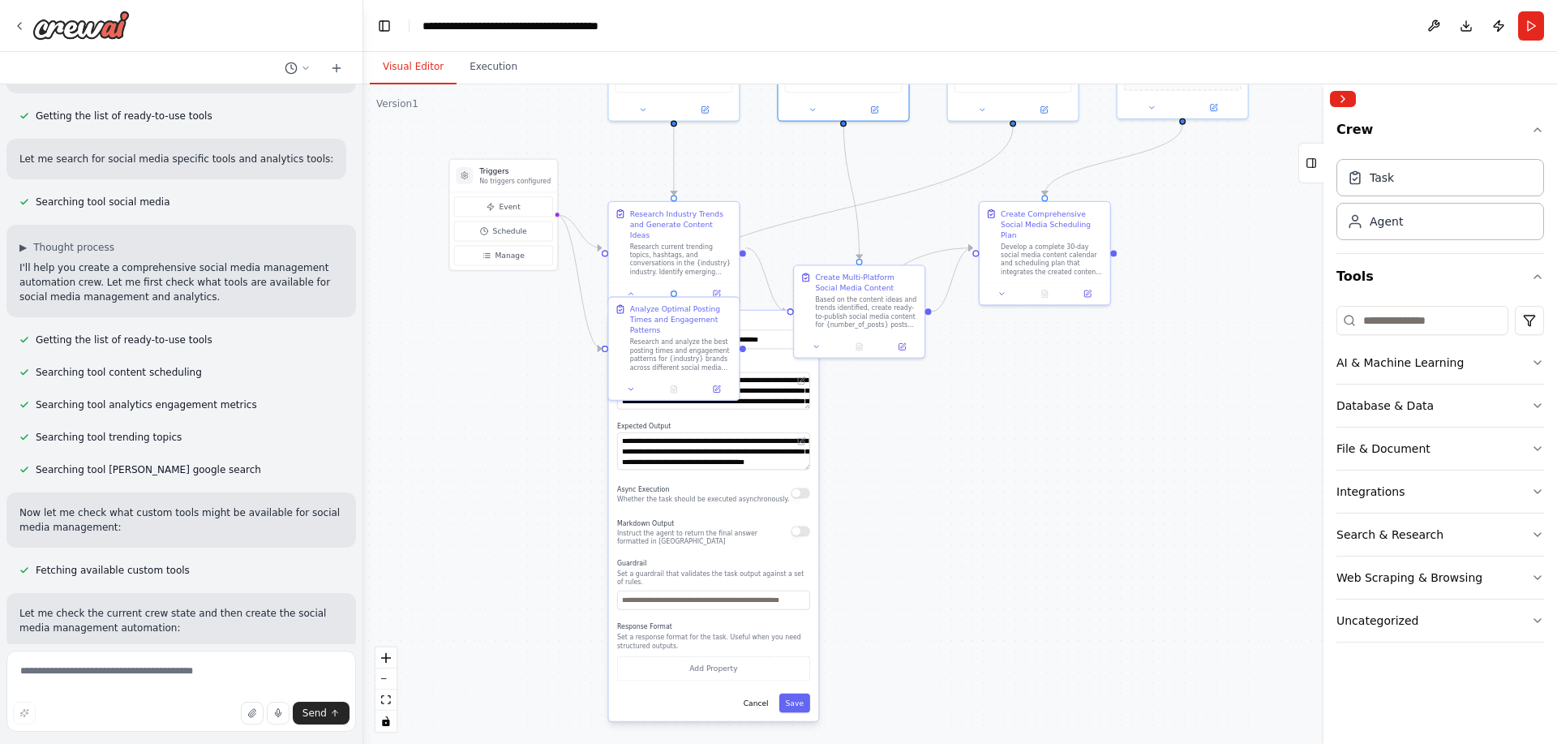
scroll to position [0, 0]
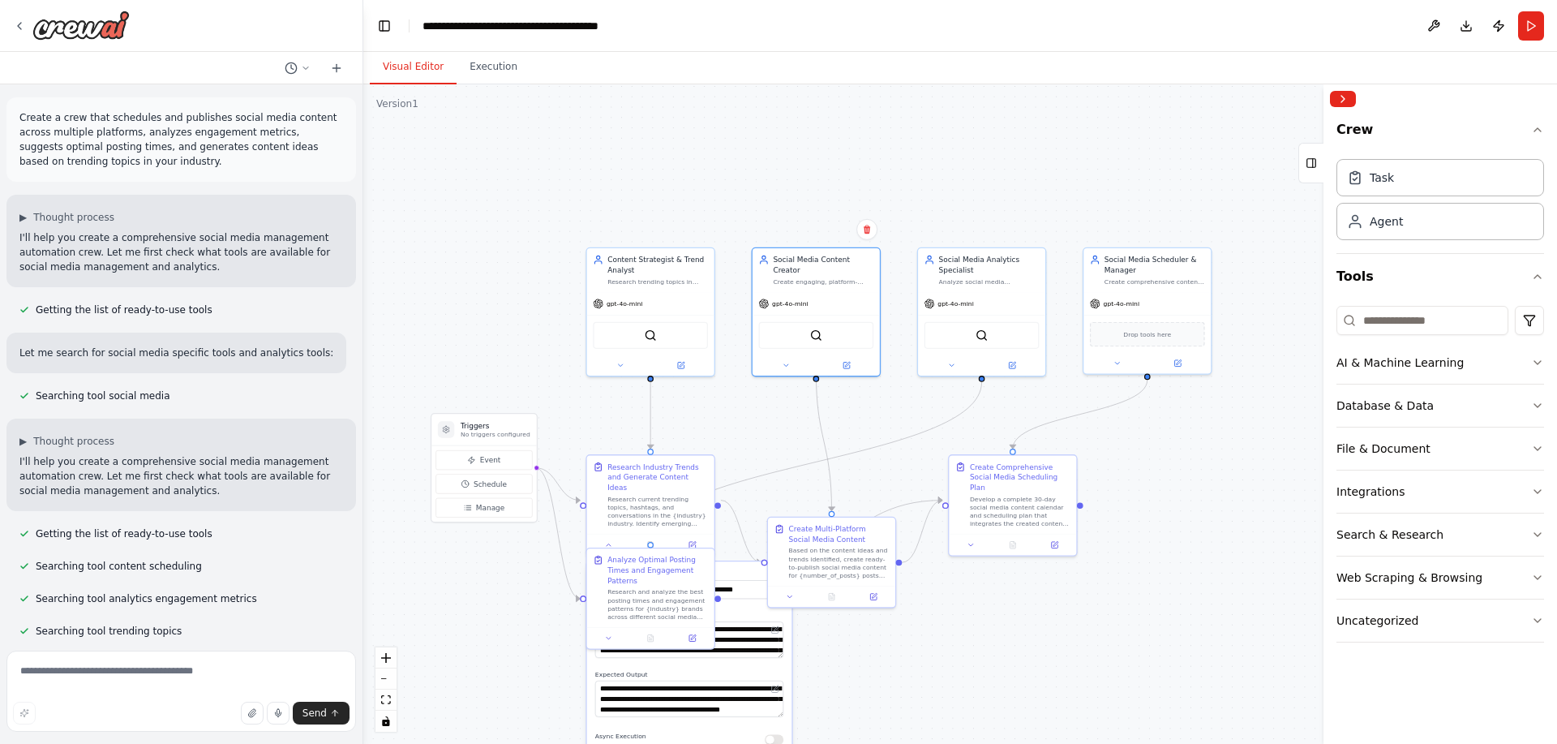
drag, startPoint x: 968, startPoint y: 204, endPoint x: 903, endPoint y: 577, distance: 379.5
click at [903, 578] on div ".deletable-edge-delete-btn { width: 20px; height: 20px; border: 0px solid #ffff…" at bounding box center [960, 413] width 1194 height 659
click at [486, 55] on button "Execution" at bounding box center [494, 67] width 74 height 34
